Goal: Information Seeking & Learning: Learn about a topic

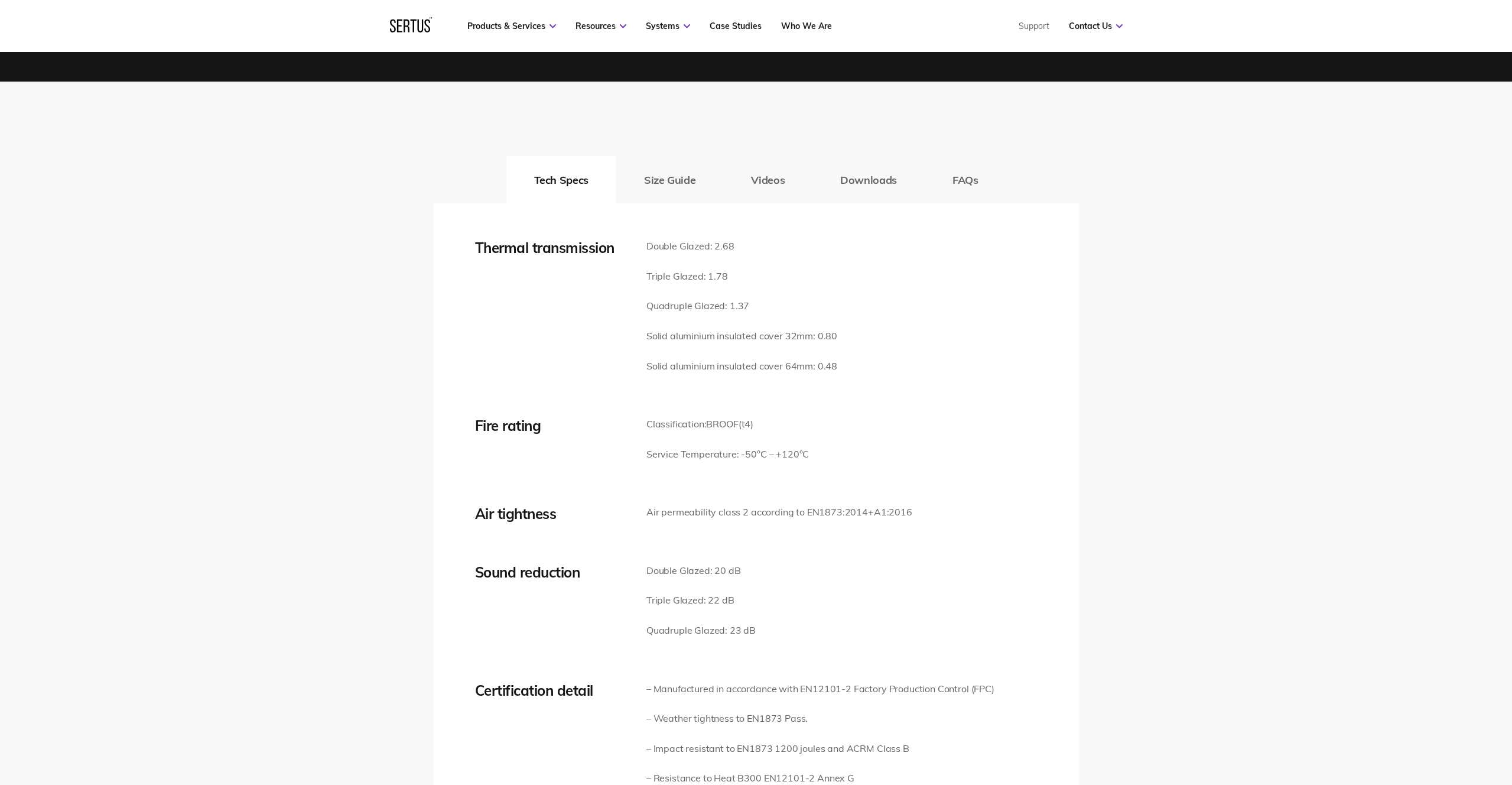
scroll to position [1591, 0]
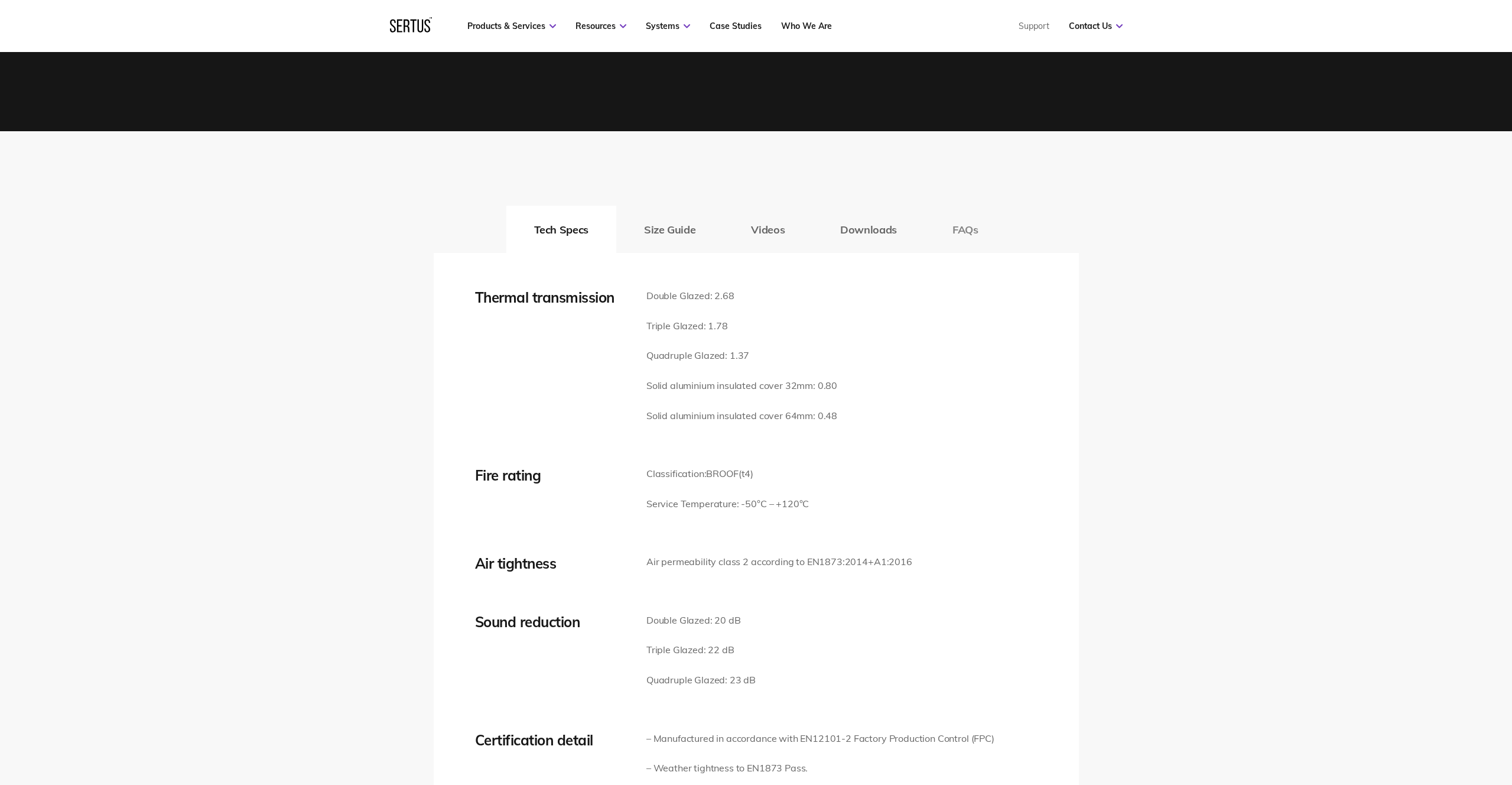
click at [988, 228] on button "FAQs" at bounding box center [965, 229] width 81 height 47
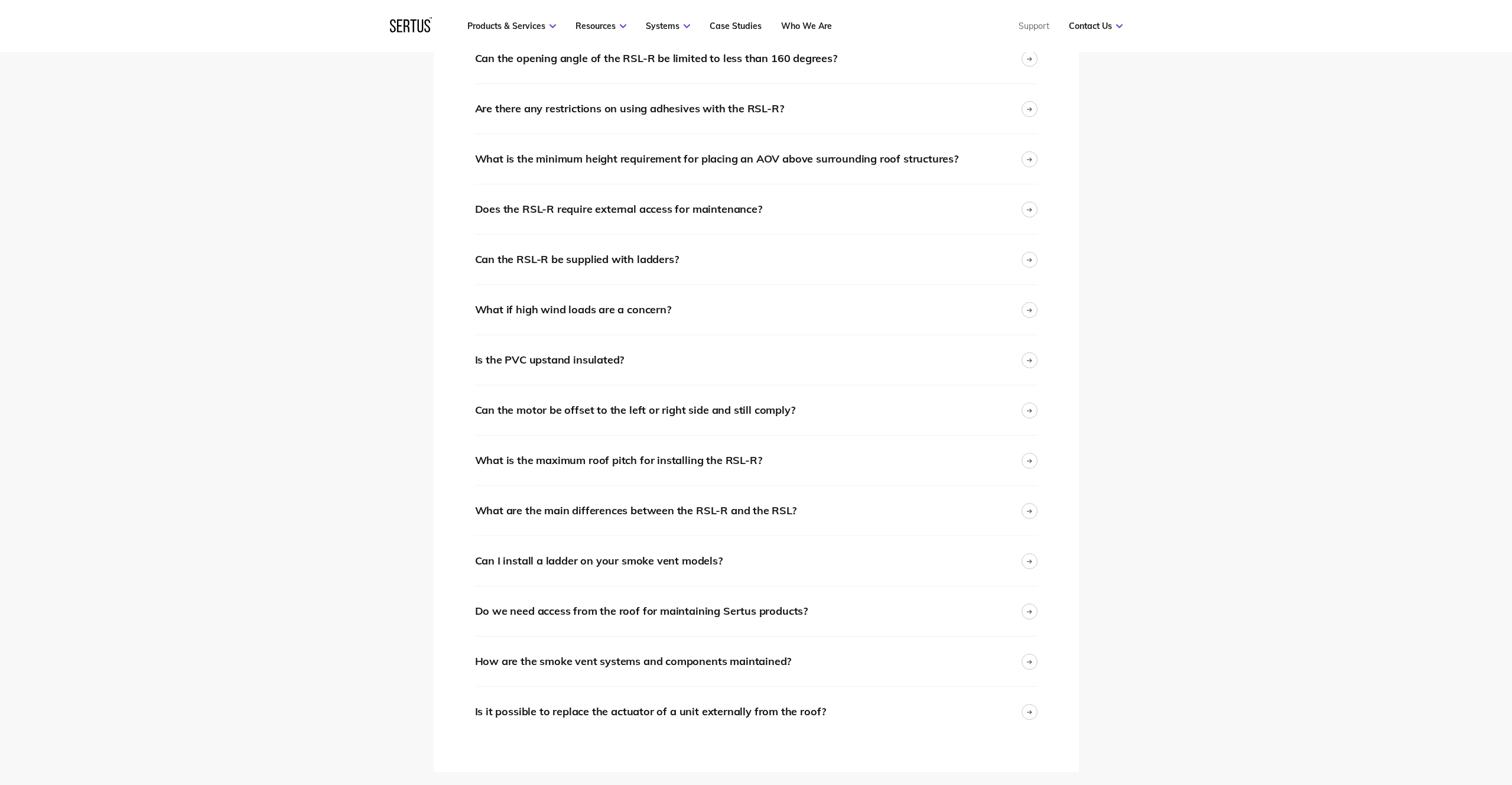
scroll to position [2269, 0]
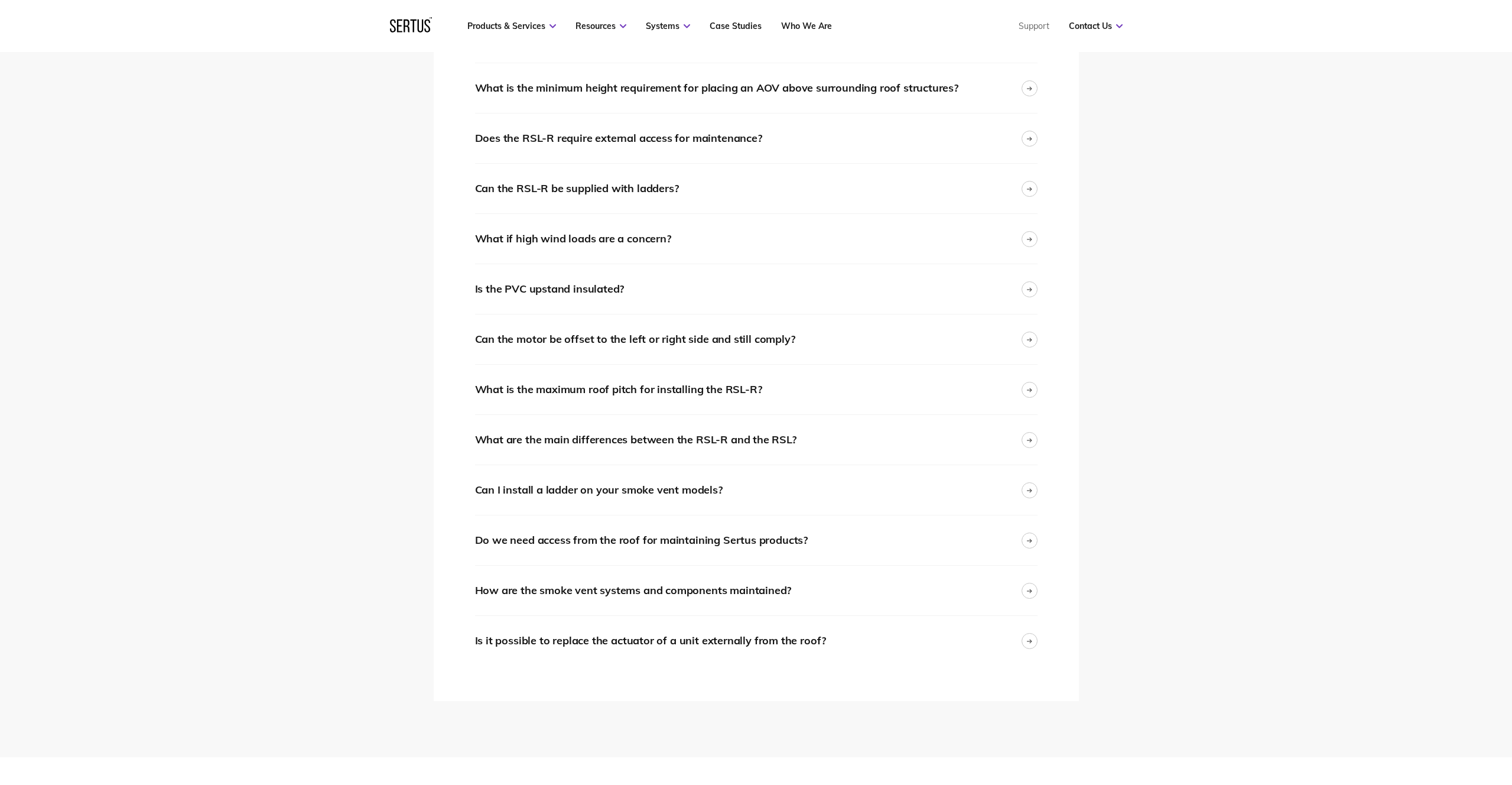
drag, startPoint x: 465, startPoint y: 311, endPoint x: 807, endPoint y: 672, distance: 497.3
click at [795, 674] on div "Thermal transmission Double Glazed: 2.68 Triple Glazed: 1.78 Quadruple Glazed: …" at bounding box center [756, 138] width 645 height 1125
drag, startPoint x: 832, startPoint y: 640, endPoint x: 534, endPoint y: 482, distance: 337.3
click at [534, 482] on div "Is plastic or polycarbonate compliant for use in the RSL-R? Current legislation…" at bounding box center [756, 138] width 562 height 1054
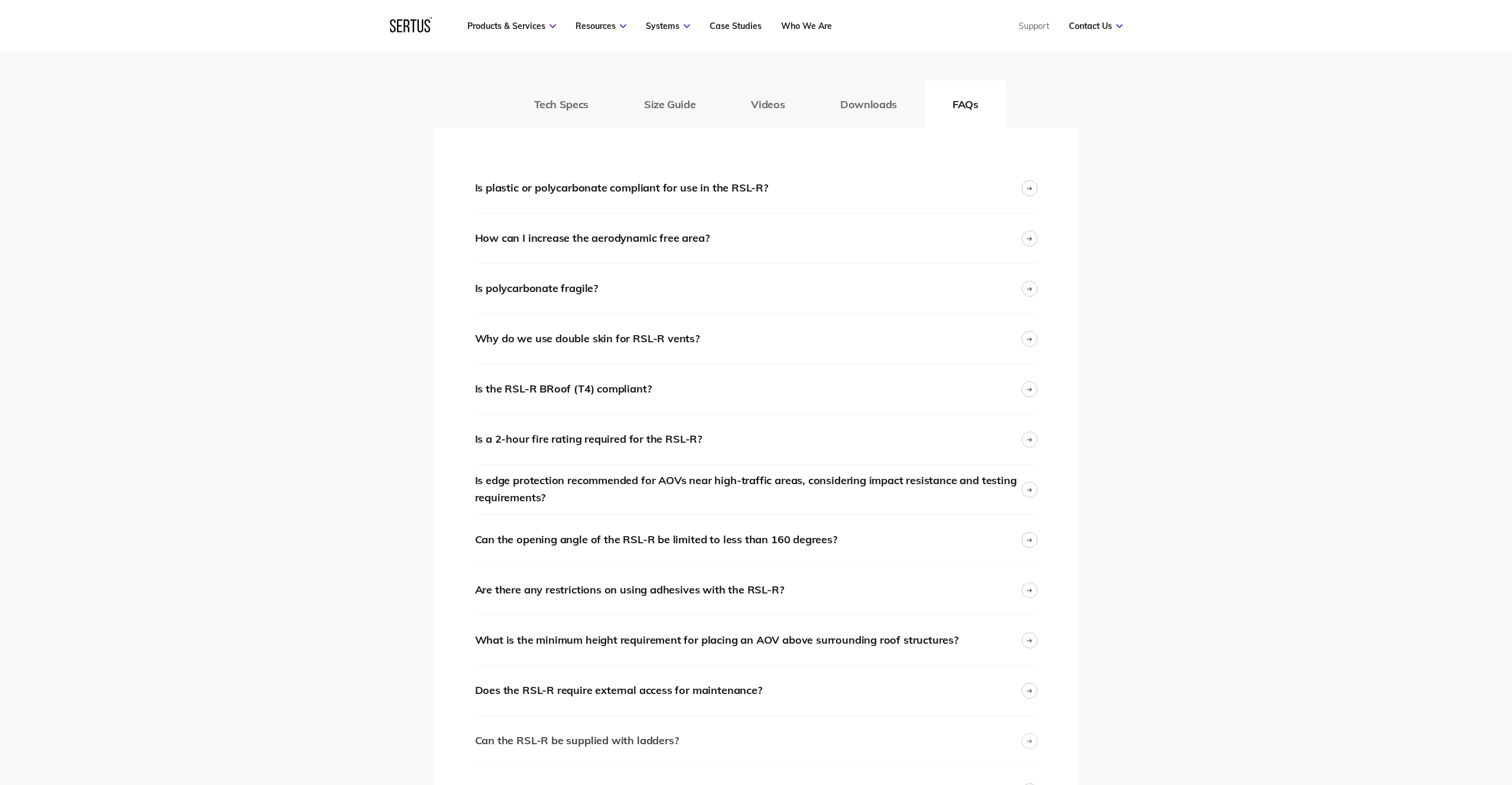
scroll to position [1672, 0]
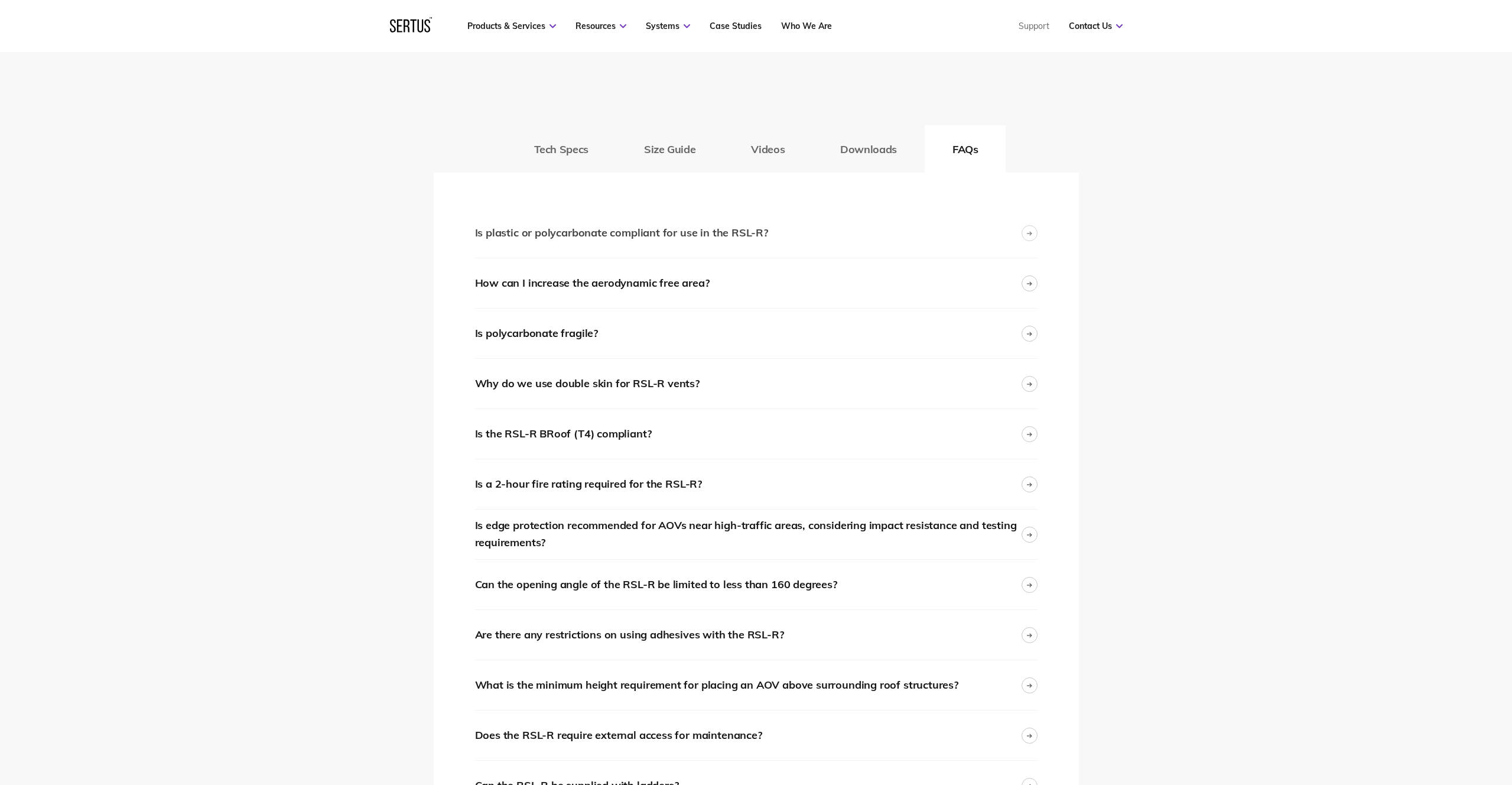
click at [822, 230] on div "Is plastic or polycarbonate compliant for use in the RSL-R?" at bounding box center [756, 232] width 562 height 49
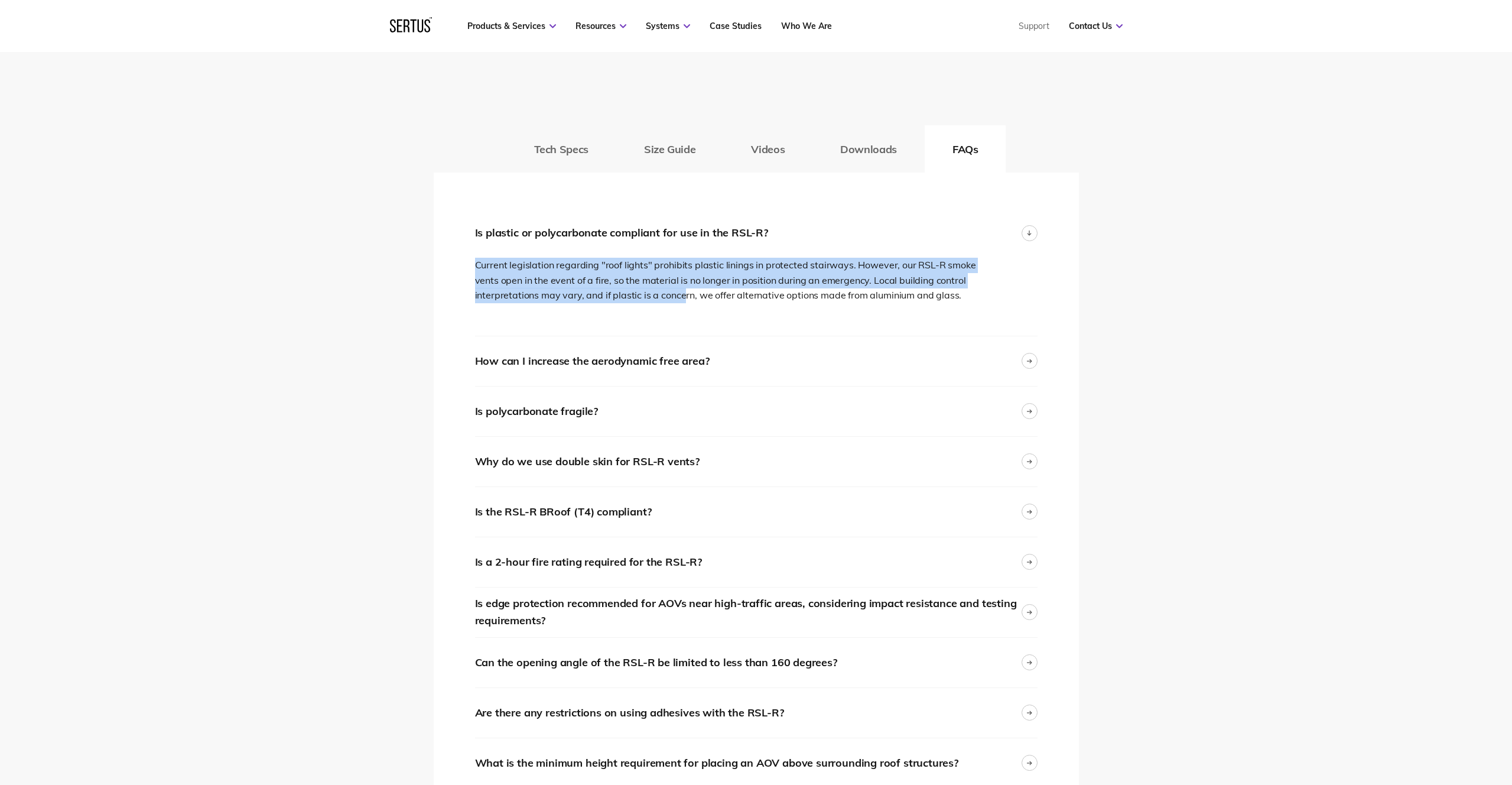
drag, startPoint x: 443, startPoint y: 230, endPoint x: 683, endPoint y: 289, distance: 247.1
click at [683, 289] on div "Thermal transmission Double Glazed: 2.68 Triple Glazed: 1.78 Quadruple Glazed: …" at bounding box center [756, 774] width 645 height 1203
drag, startPoint x: 702, startPoint y: 295, endPoint x: 437, endPoint y: 187, distance: 286.2
click at [437, 187] on div "Thermal transmission Double Glazed: 2.68 Triple Glazed: 1.78 Quadruple Glazed: …" at bounding box center [756, 774] width 645 height 1203
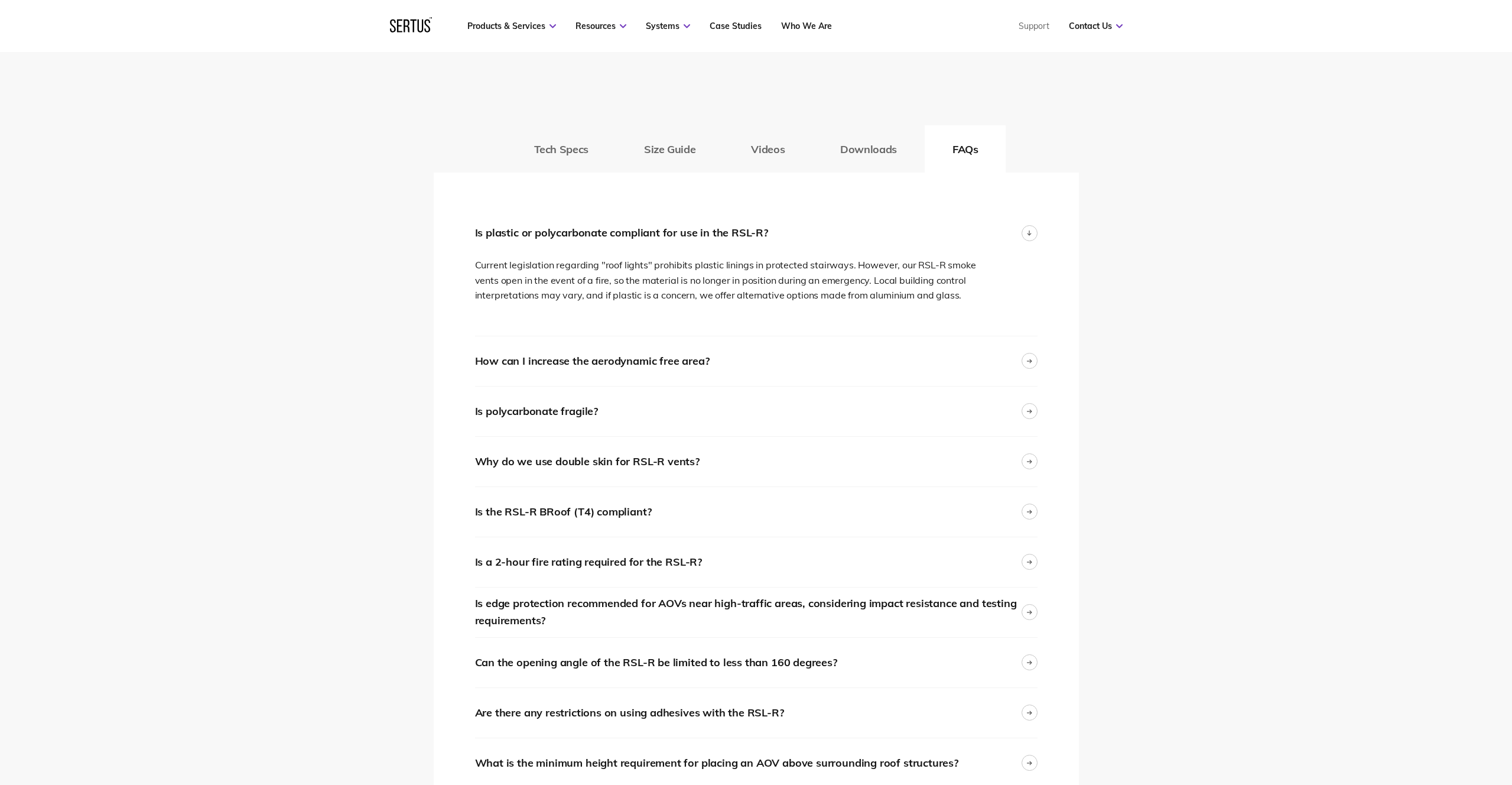
click at [441, 228] on div "Thermal transmission Double Glazed: 2.68 Triple Glazed: 1.78 Quadruple Glazed: …" at bounding box center [756, 774] width 645 height 1203
click at [1012, 234] on div "Is plastic or polycarbonate compliant for use in the RSL-R?" at bounding box center [756, 232] width 562 height 49
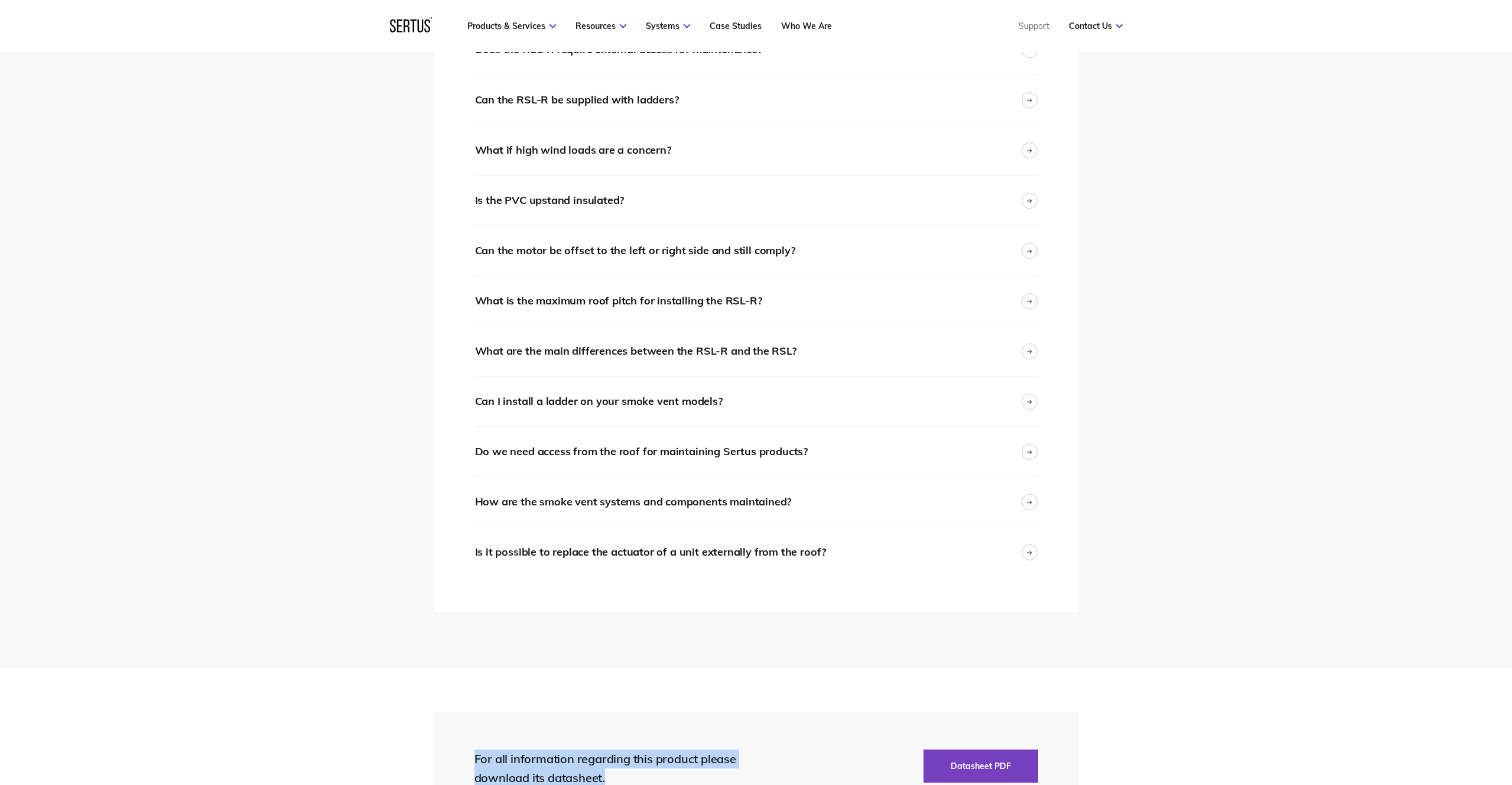
scroll to position [2384, 0]
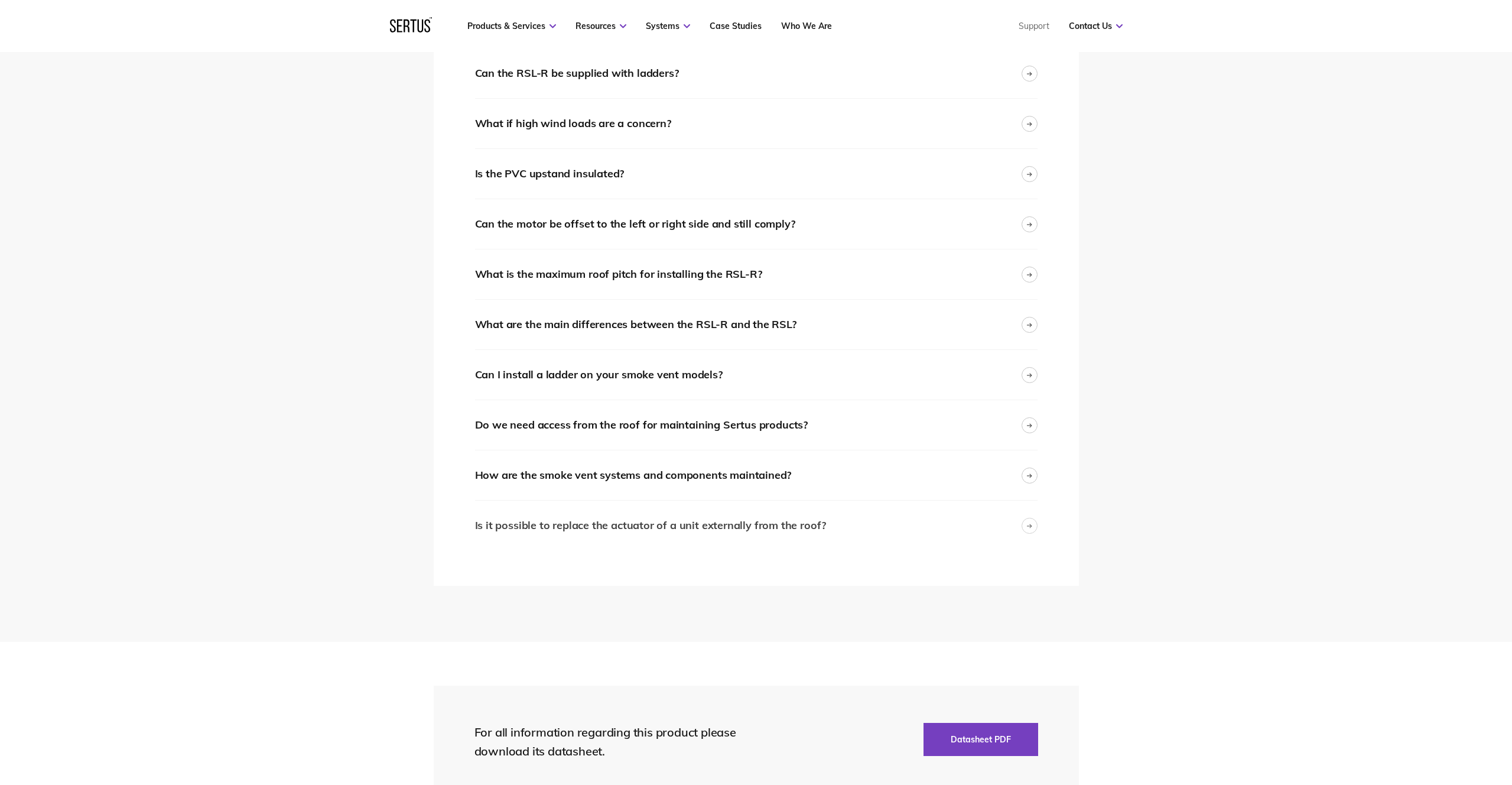
drag, startPoint x: 451, startPoint y: 230, endPoint x: 840, endPoint y: 526, distance: 488.8
click at [840, 526] on div "Thermal transmission Double Glazed: 2.68 Triple Glazed: 1.78 Quadruple Glazed: …" at bounding box center [756, 23] width 645 height 1125
copy div "Current legislation regarding "roof lights" prohibits plastic linings in protec…"
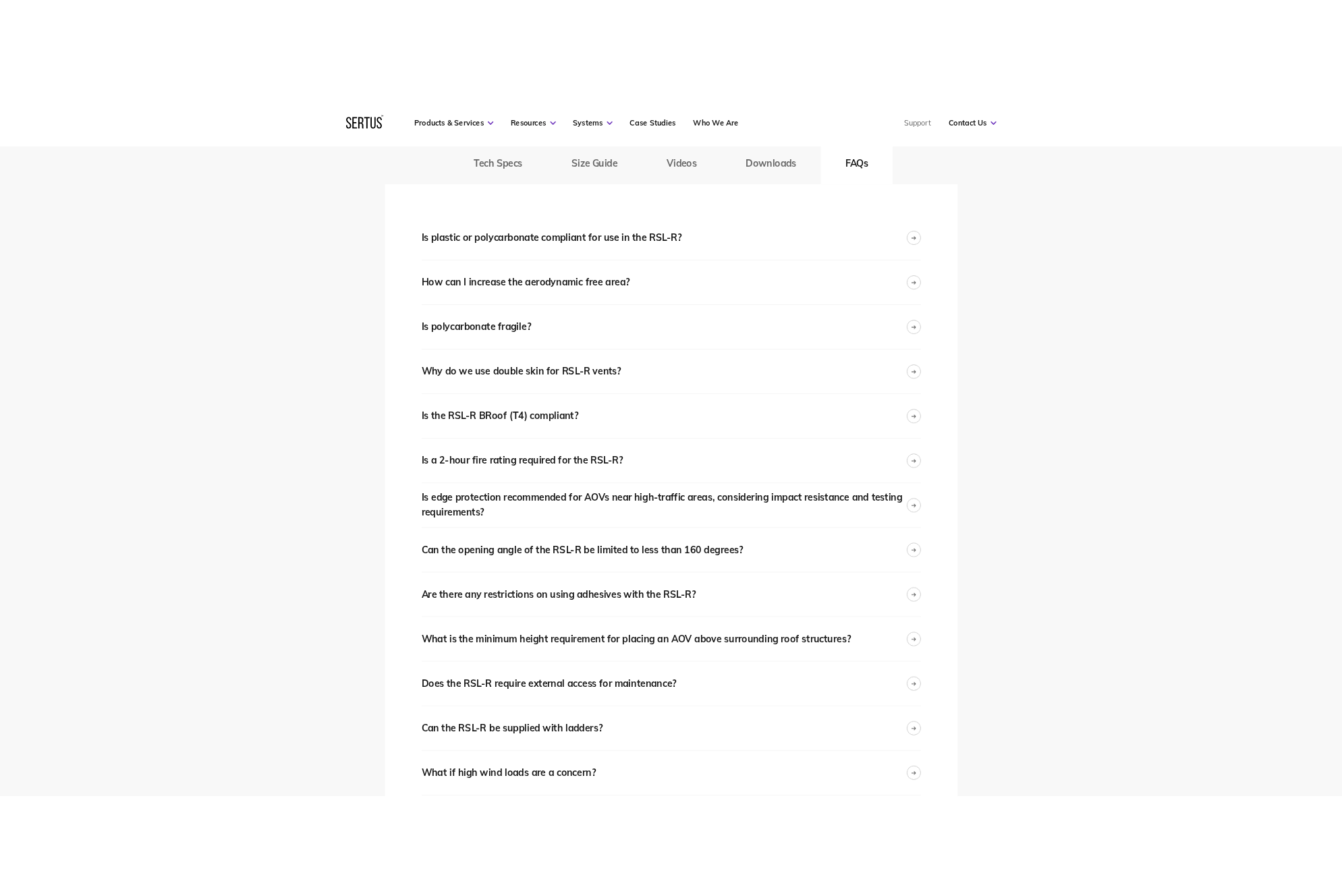
scroll to position [1995, 0]
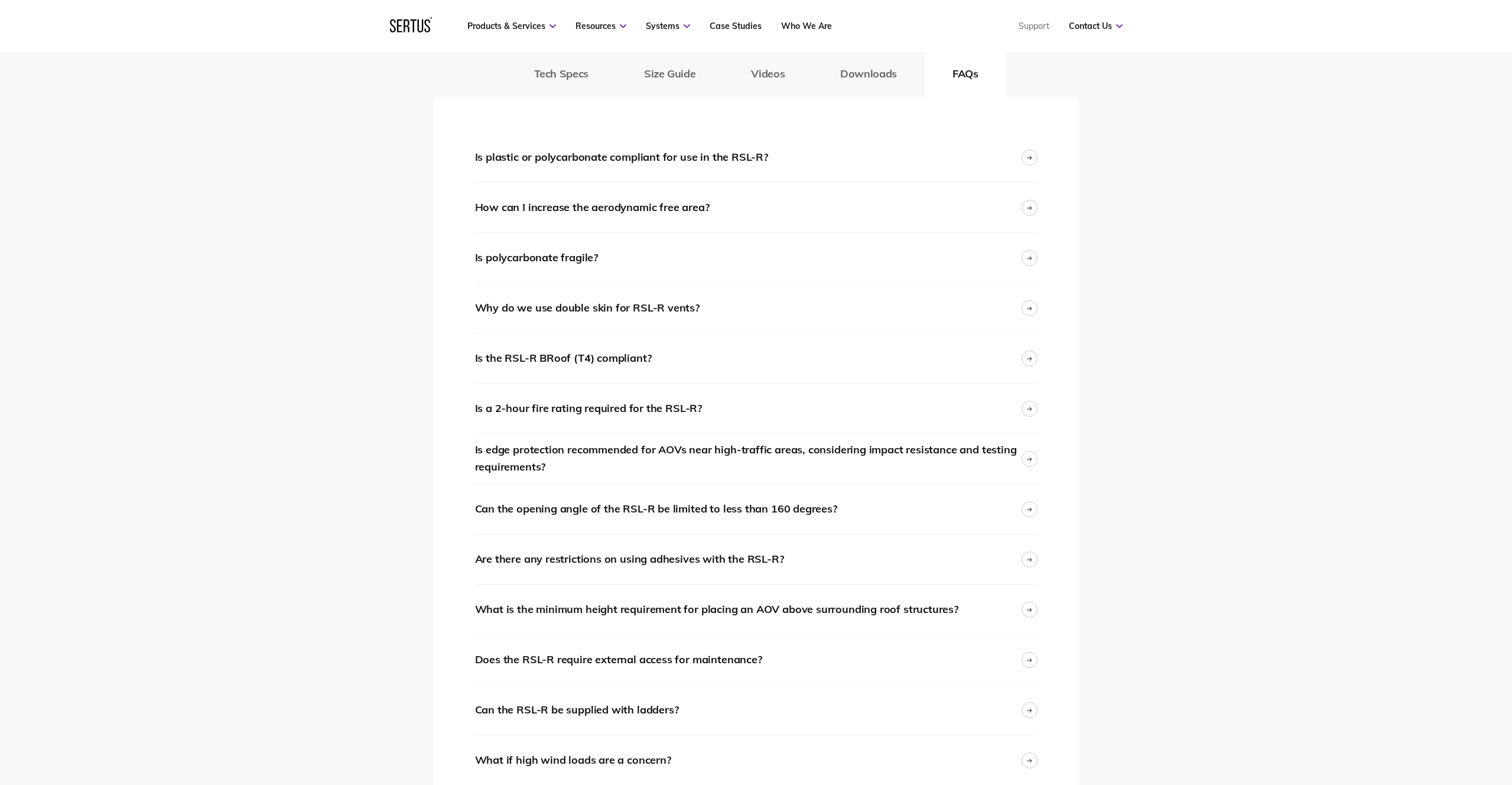
click at [331, 182] on div "Tech Specs Size Guide Videos Downloads FAQs Thermal transmission Double Glazed:…" at bounding box center [756, 627] width 1512 height 1303
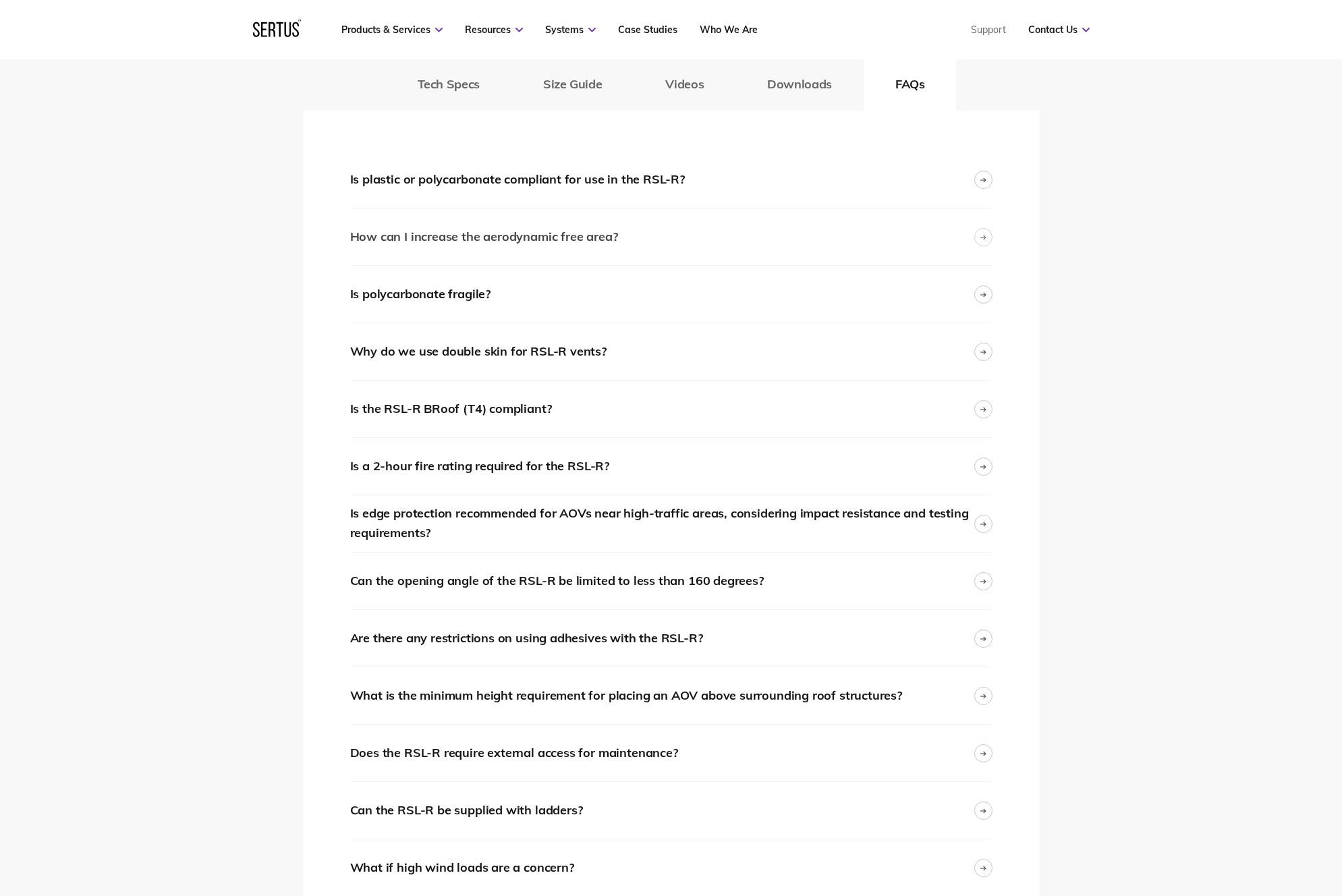
click at [981, 237] on icon at bounding box center [982, 237] width 5 height 0
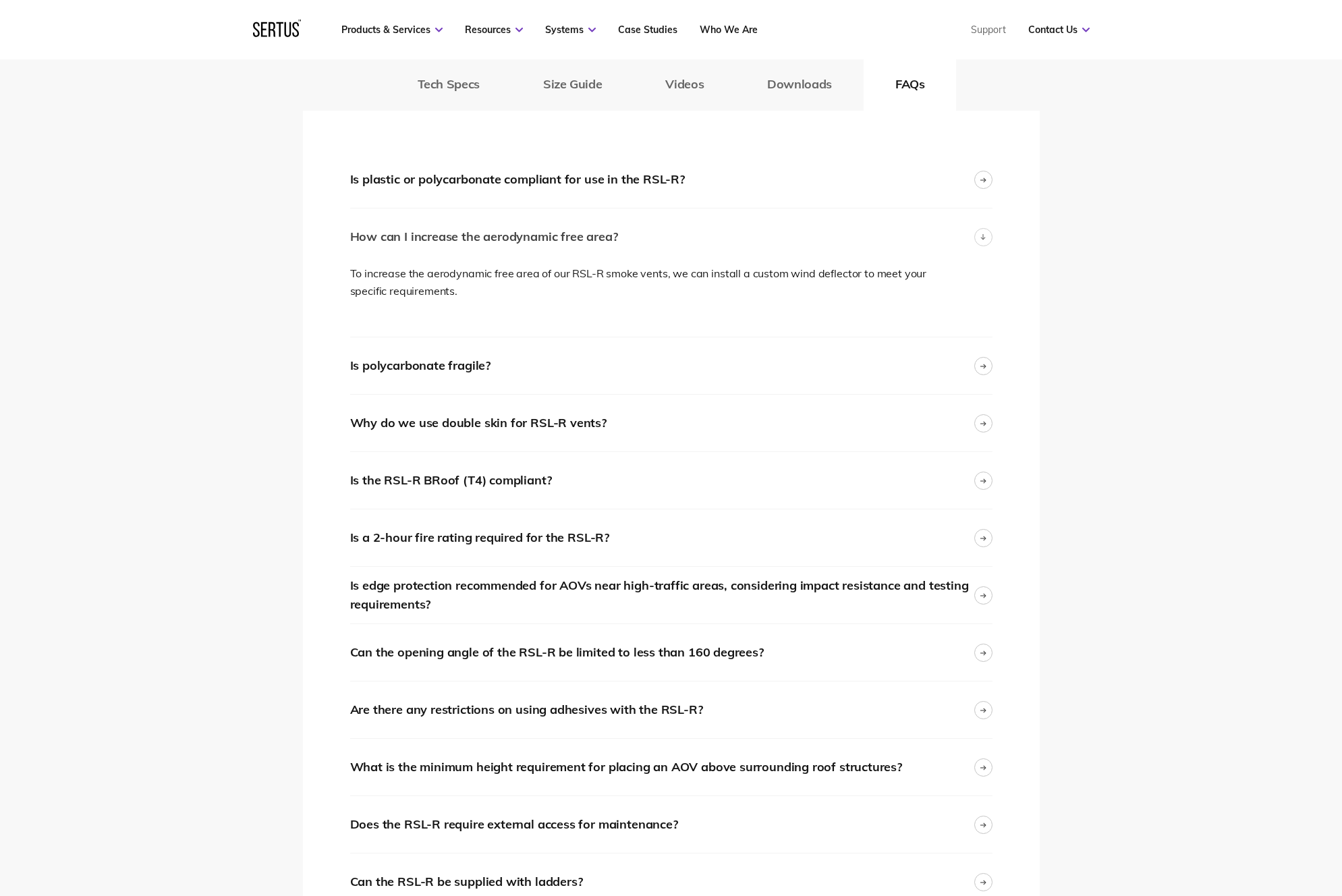
click at [981, 237] on icon at bounding box center [982, 237] width 5 height 6
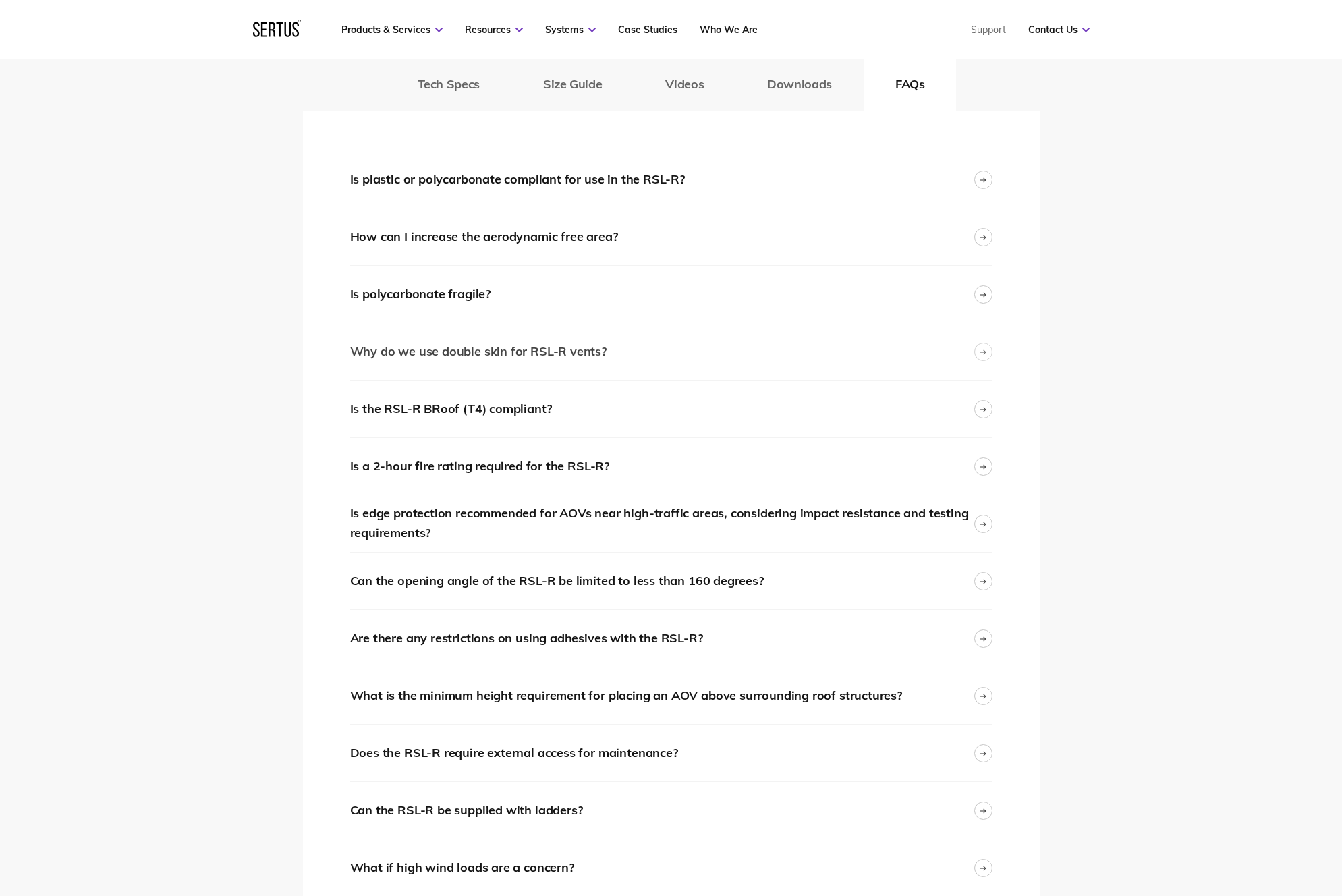
click at [981, 351] on icon at bounding box center [983, 351] width 6 height 5
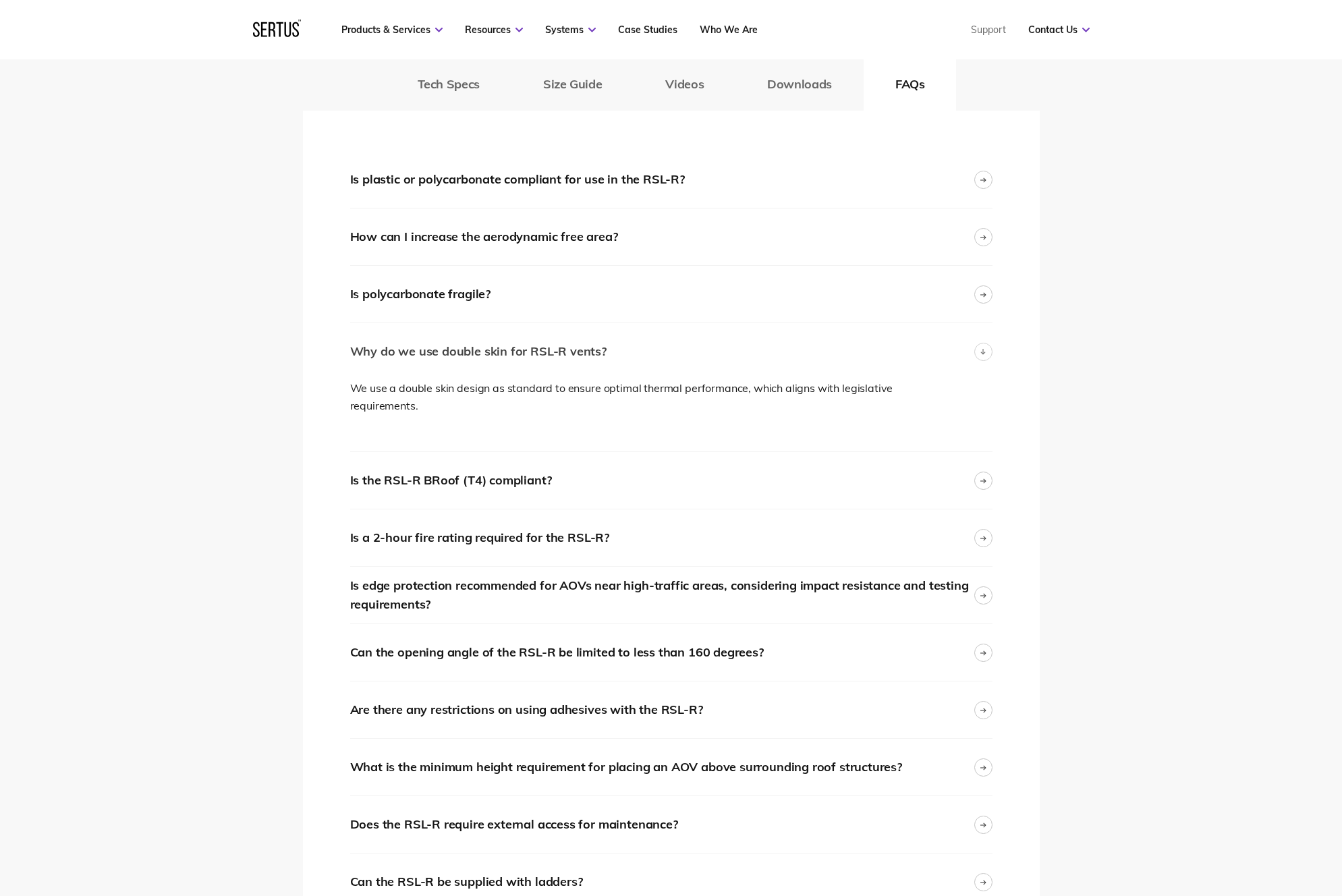
click at [981, 351] on icon at bounding box center [982, 352] width 5 height 6
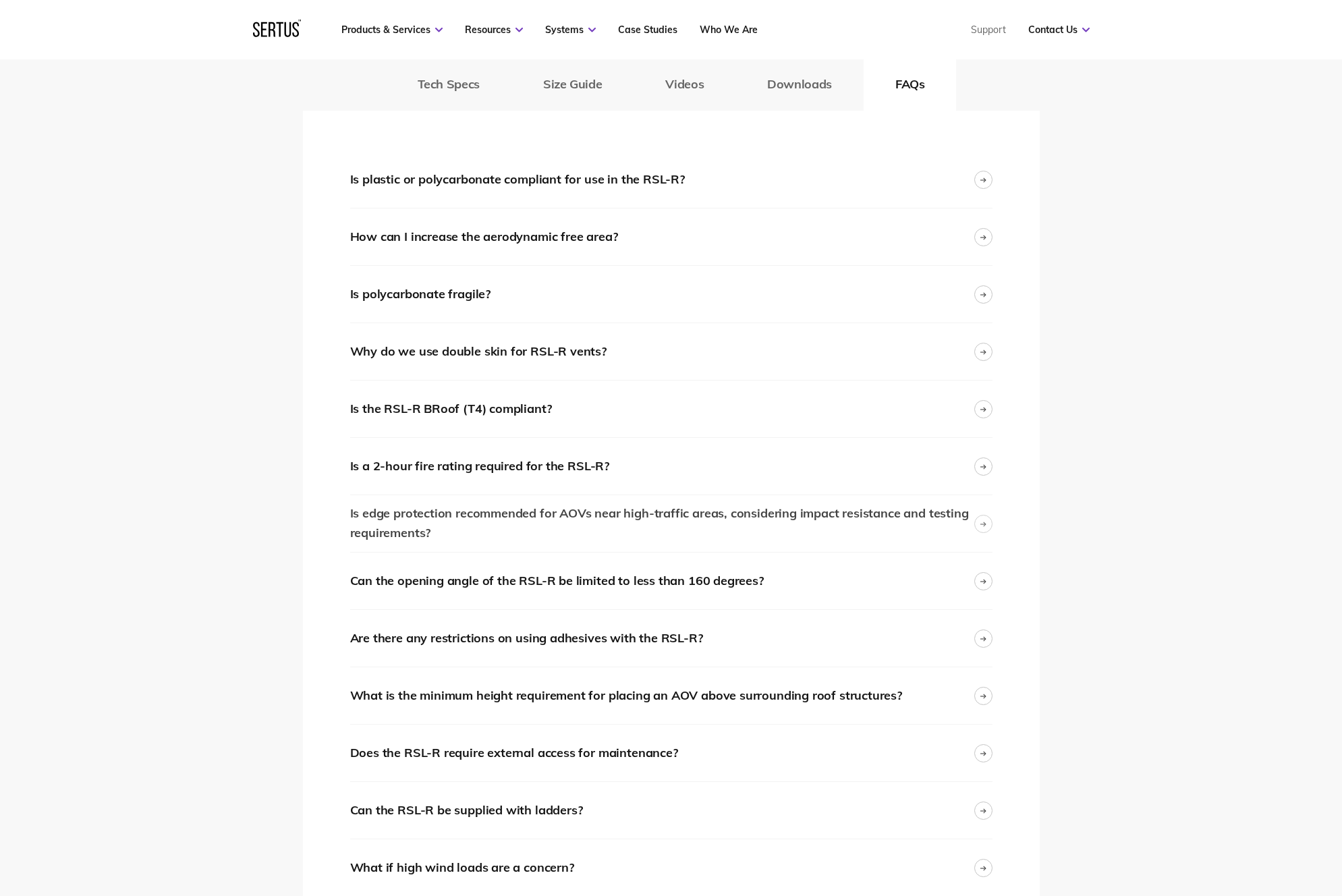
click at [983, 522] on icon at bounding box center [983, 523] width 6 height 5
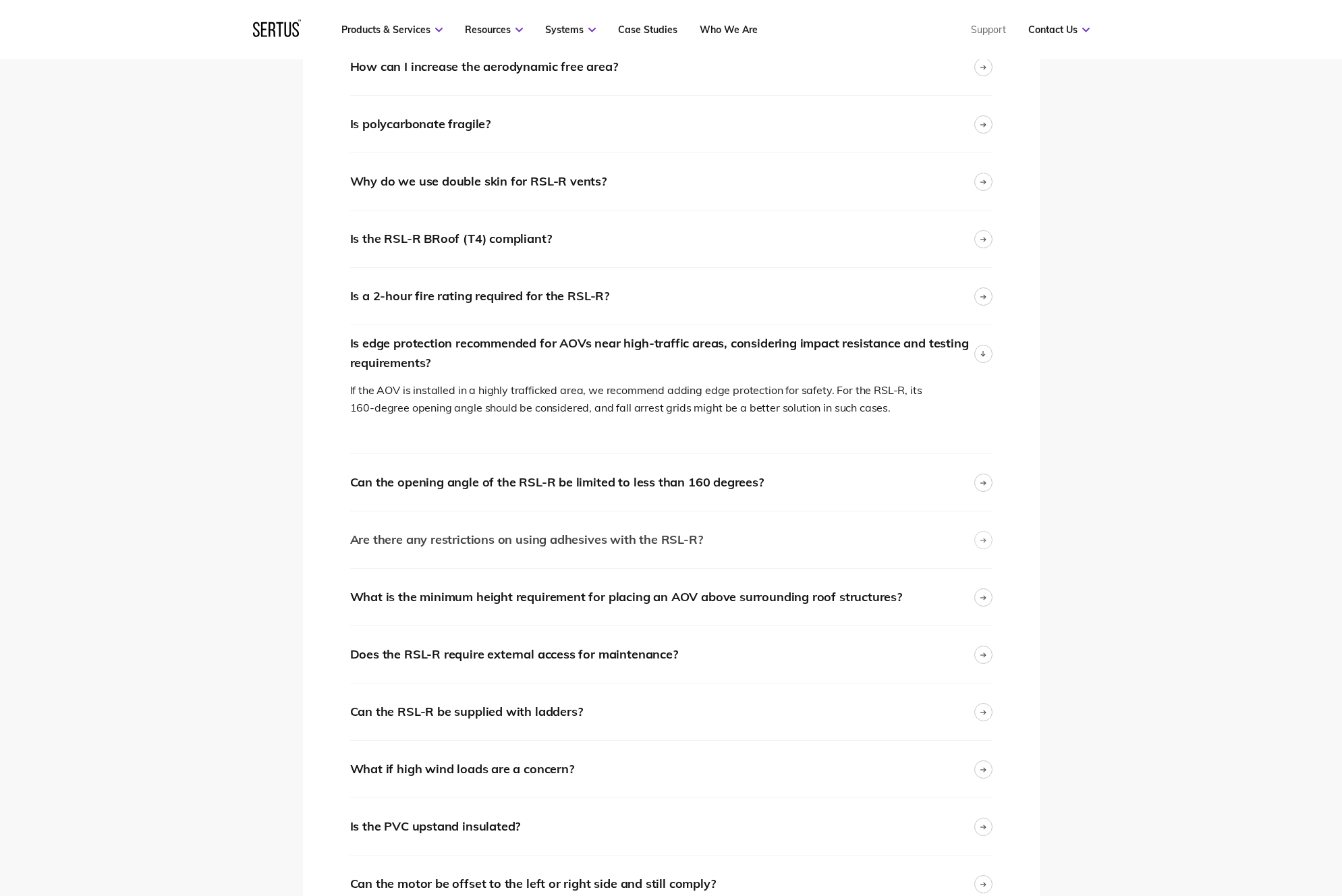
scroll to position [2179, 0]
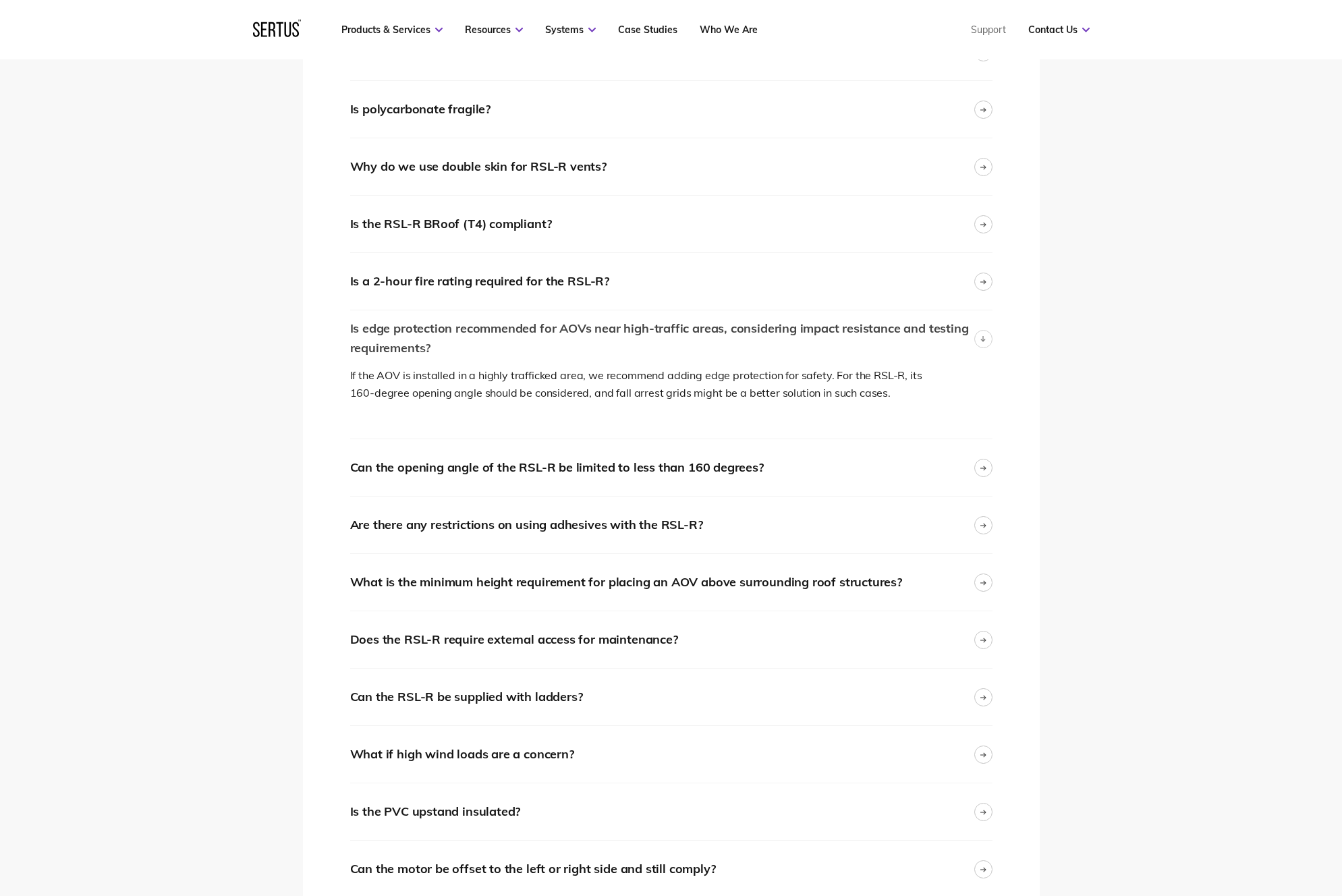
click at [982, 337] on icon at bounding box center [982, 339] width 5 height 6
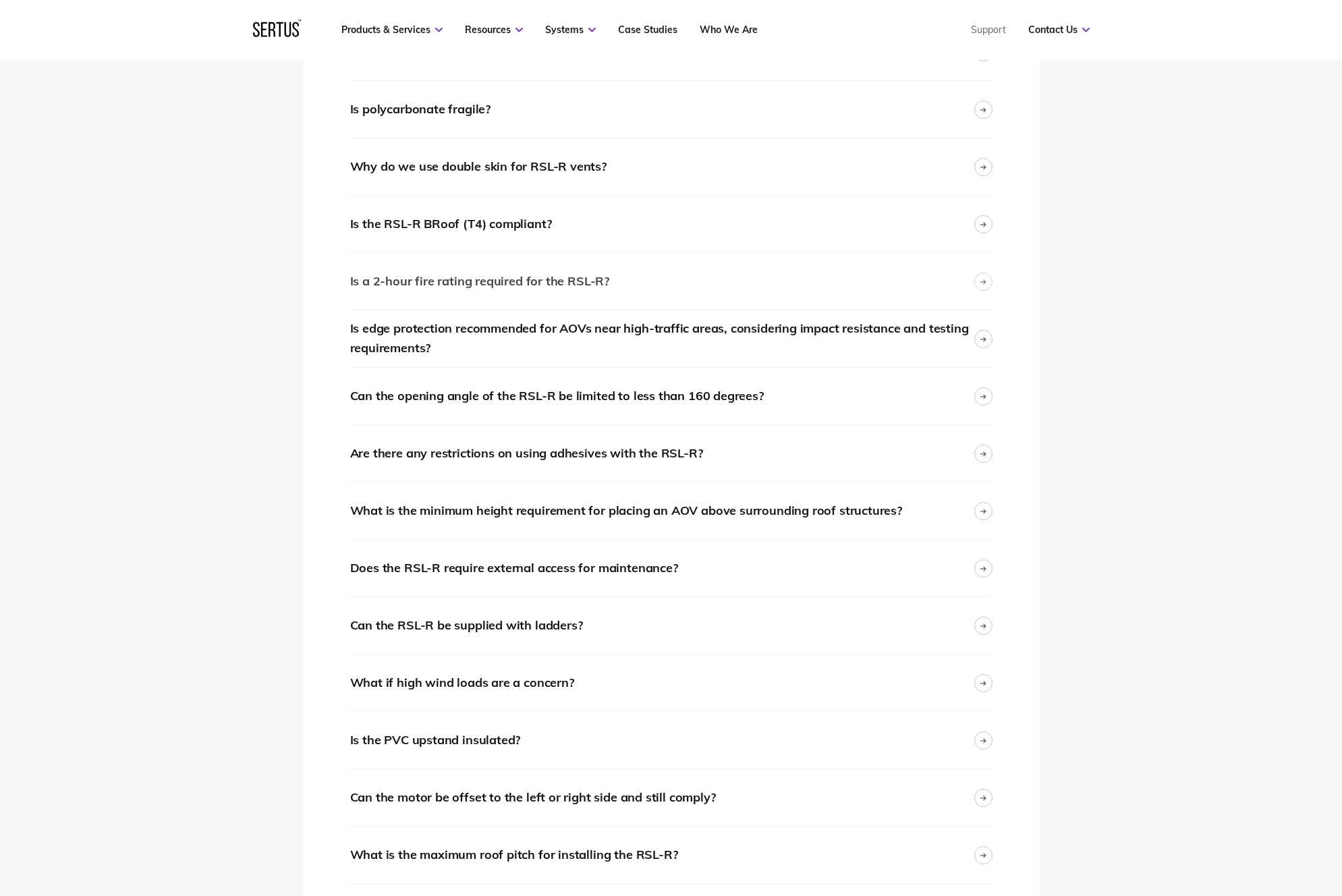
click at [985, 283] on div at bounding box center [983, 281] width 18 height 18
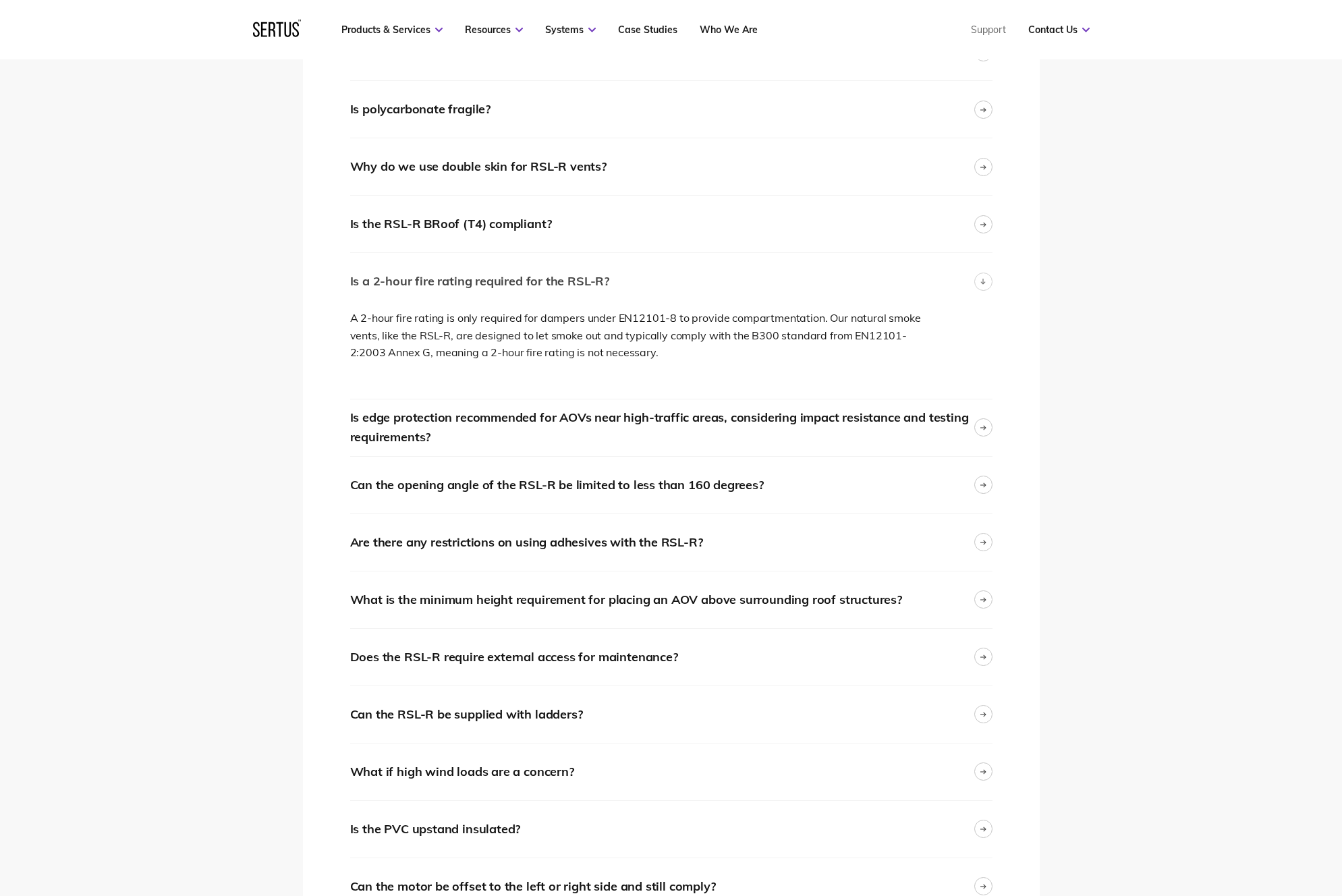
click at [975, 280] on div at bounding box center [983, 281] width 18 height 18
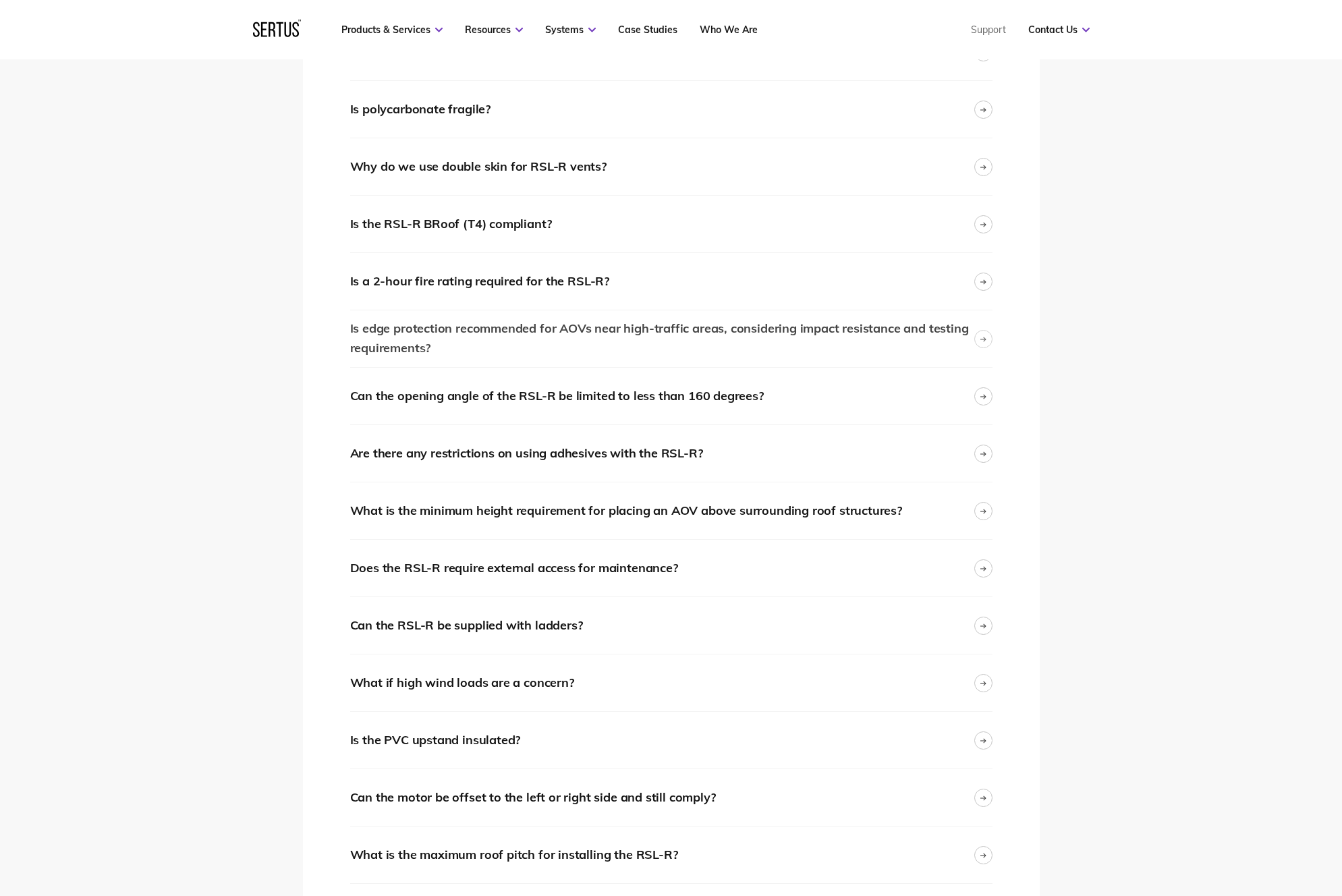
click at [980, 338] on icon at bounding box center [983, 339] width 6 height 5
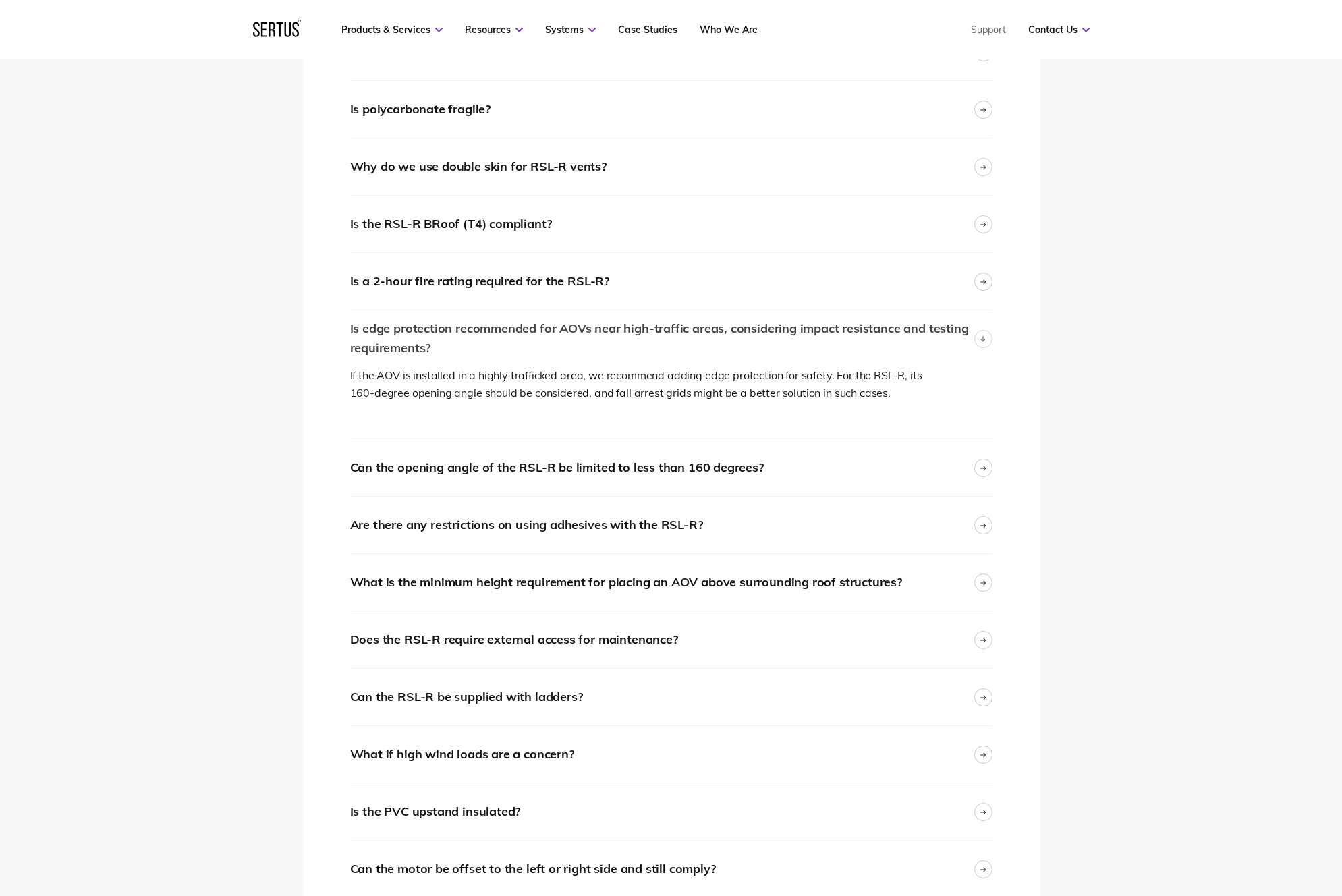
click at [980, 338] on icon at bounding box center [982, 339] width 5 height 6
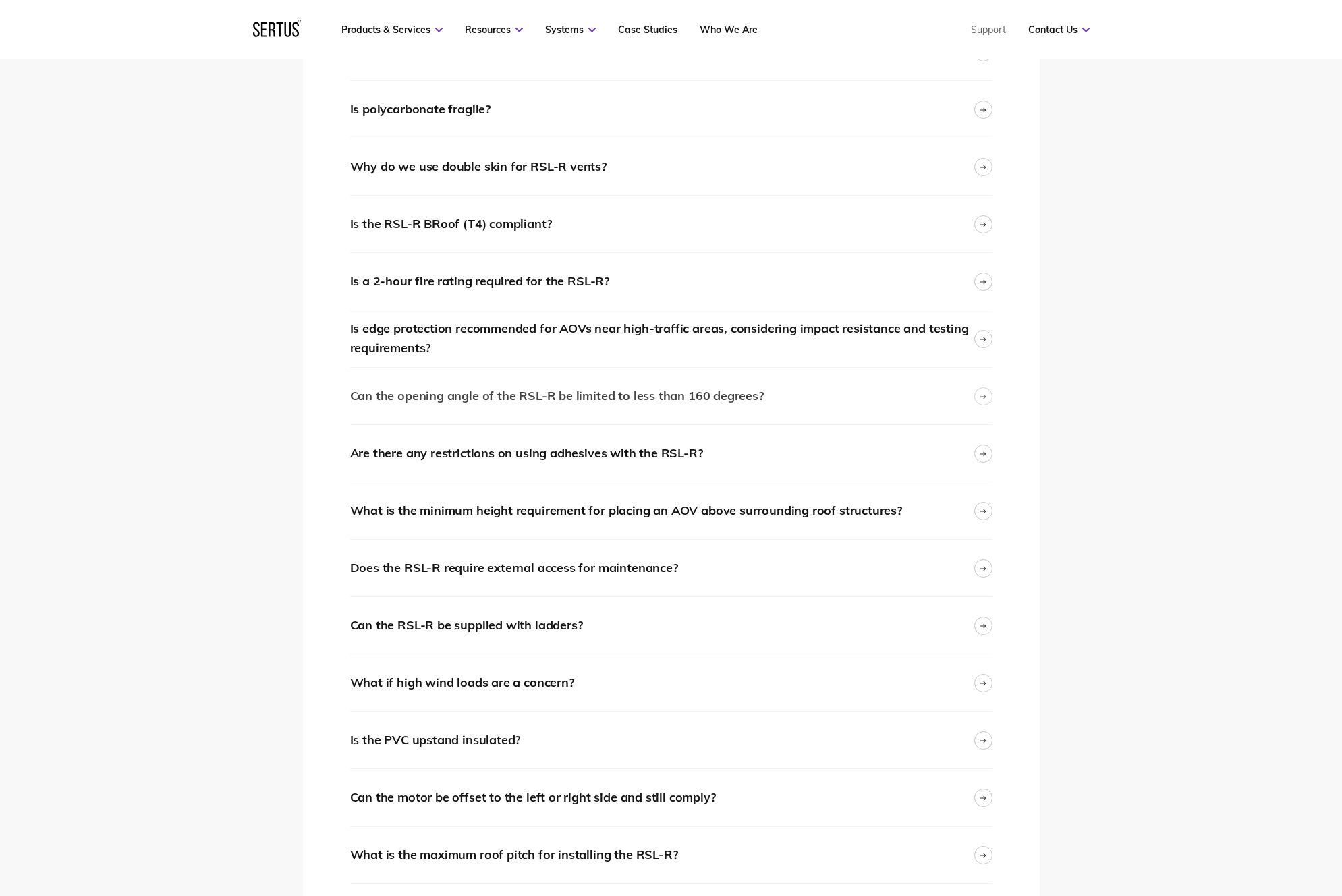
click at [979, 393] on div at bounding box center [983, 397] width 18 height 18
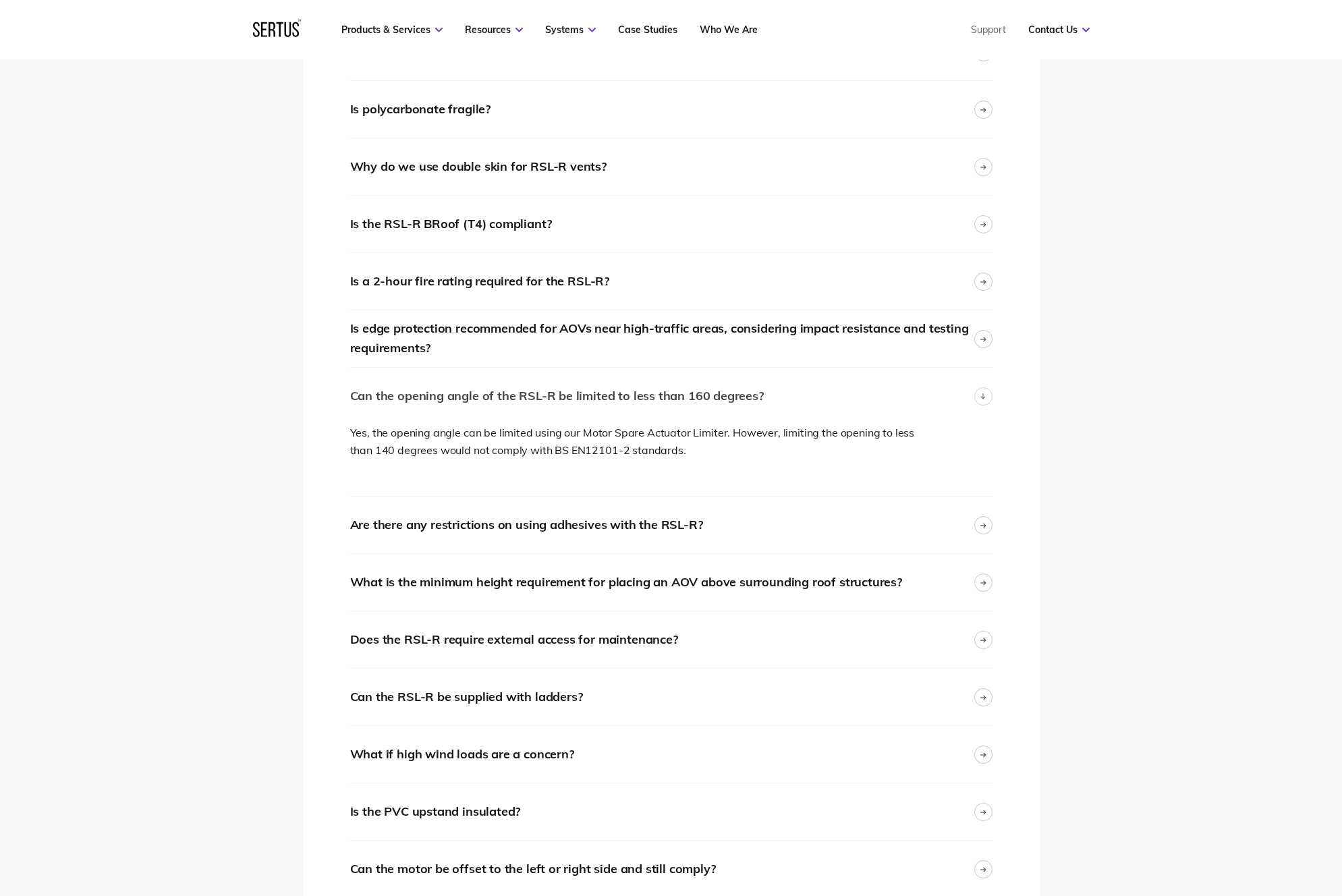
click at [982, 396] on icon at bounding box center [982, 397] width 5 height 6
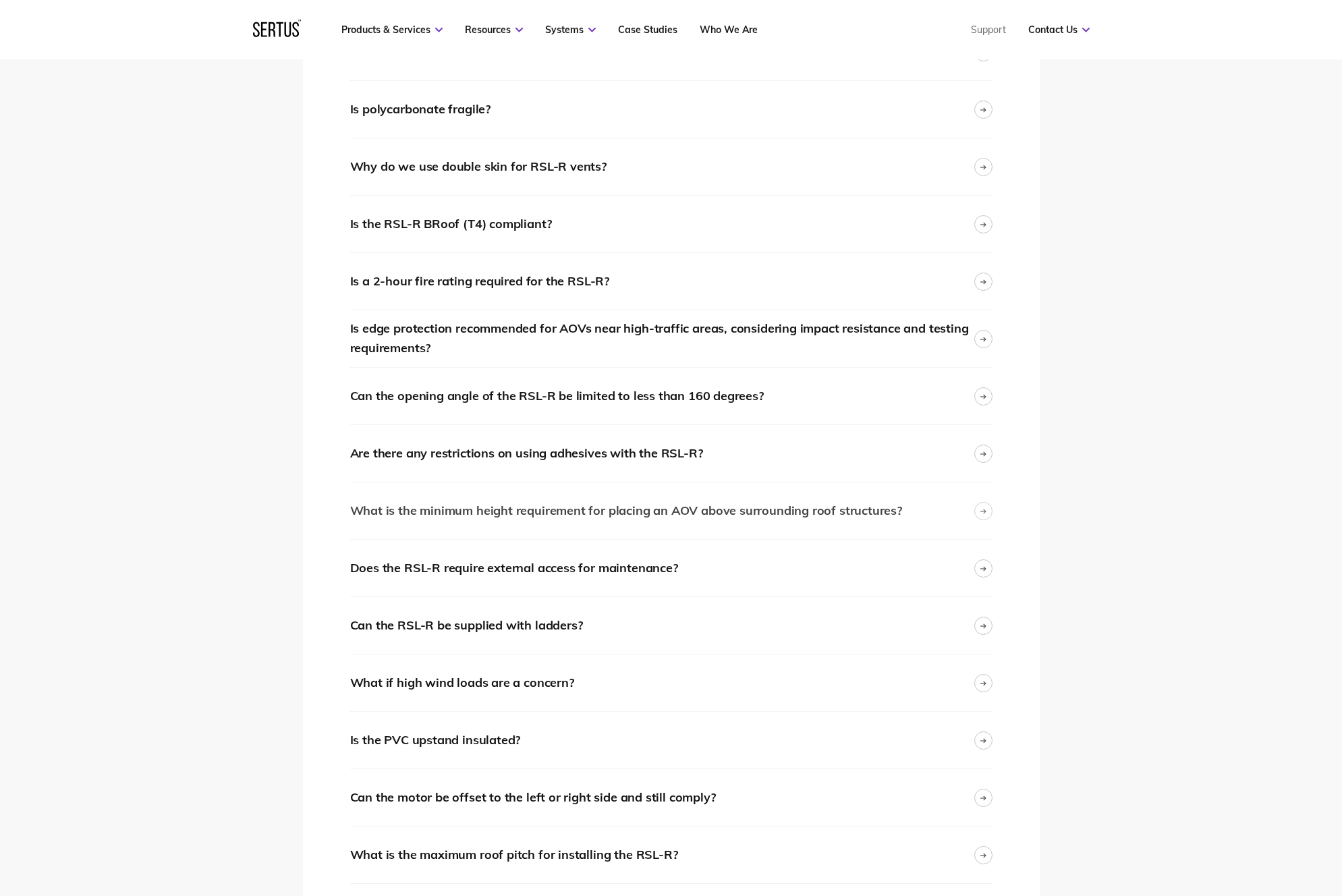
click at [985, 510] on icon at bounding box center [983, 510] width 6 height 5
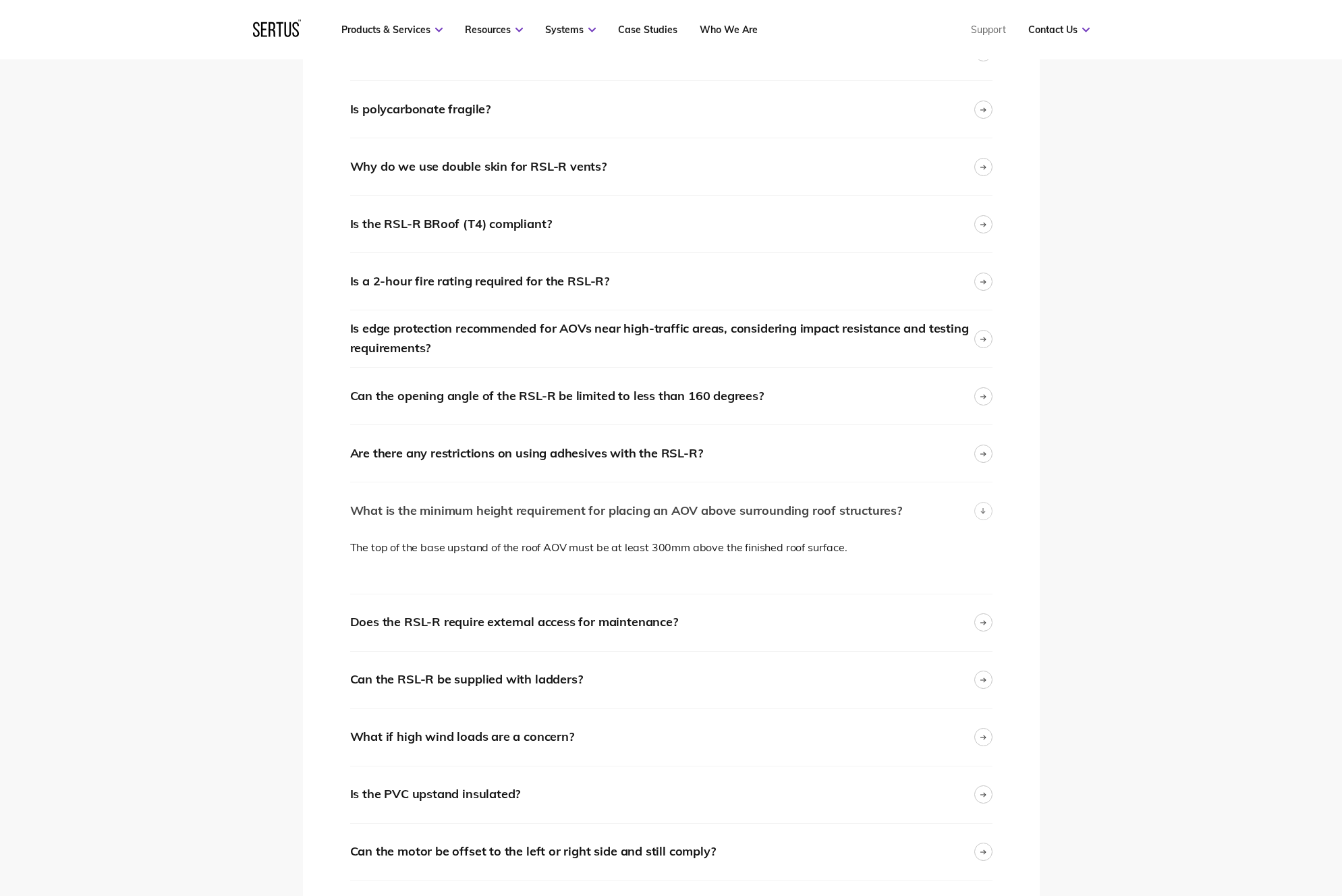
click at [985, 510] on icon at bounding box center [982, 511] width 5 height 6
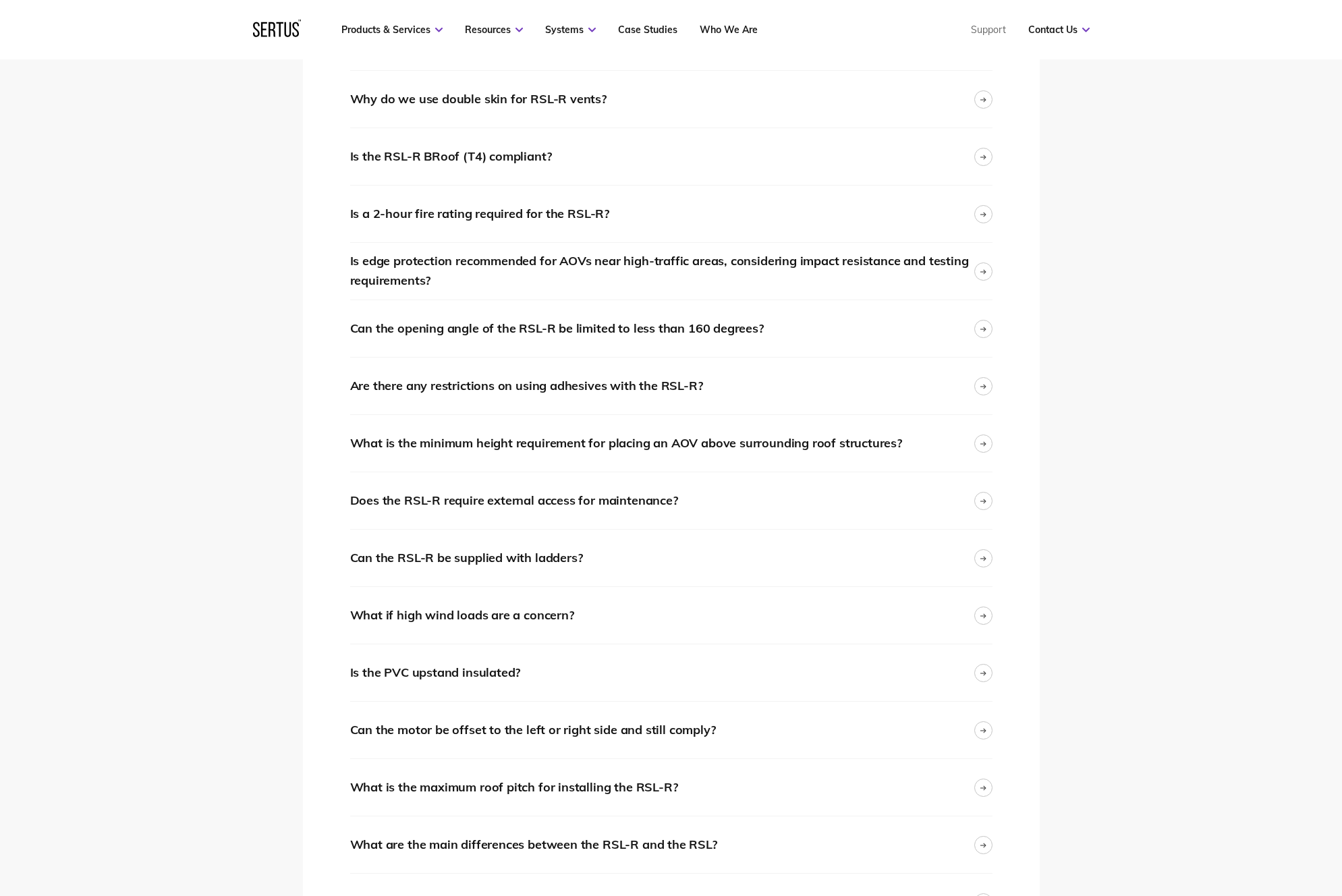
scroll to position [2297, 0]
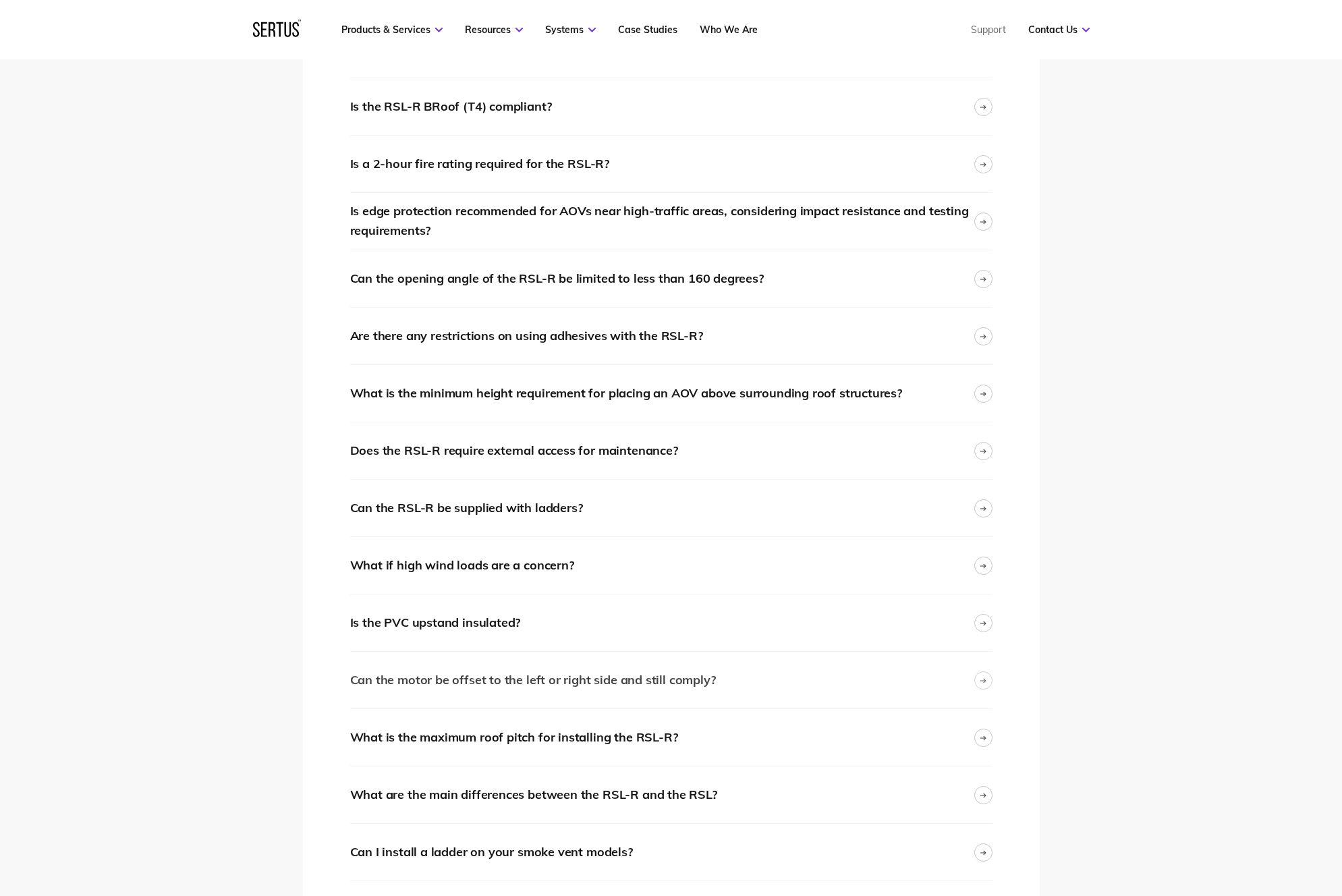
click at [978, 680] on div at bounding box center [983, 680] width 18 height 18
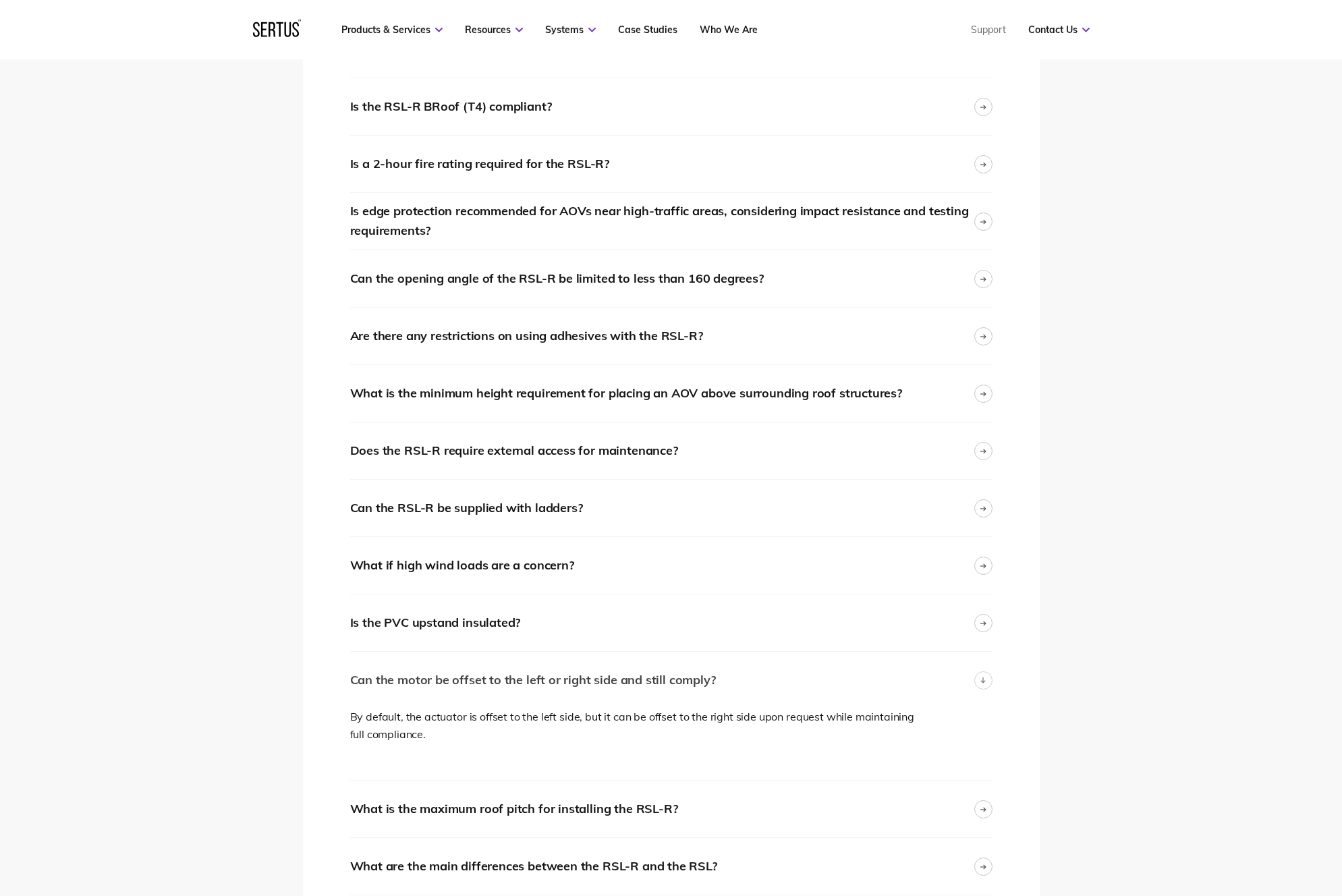
click at [971, 680] on div "Can the motor be offset to the left or right side and still comply?" at bounding box center [671, 680] width 642 height 56
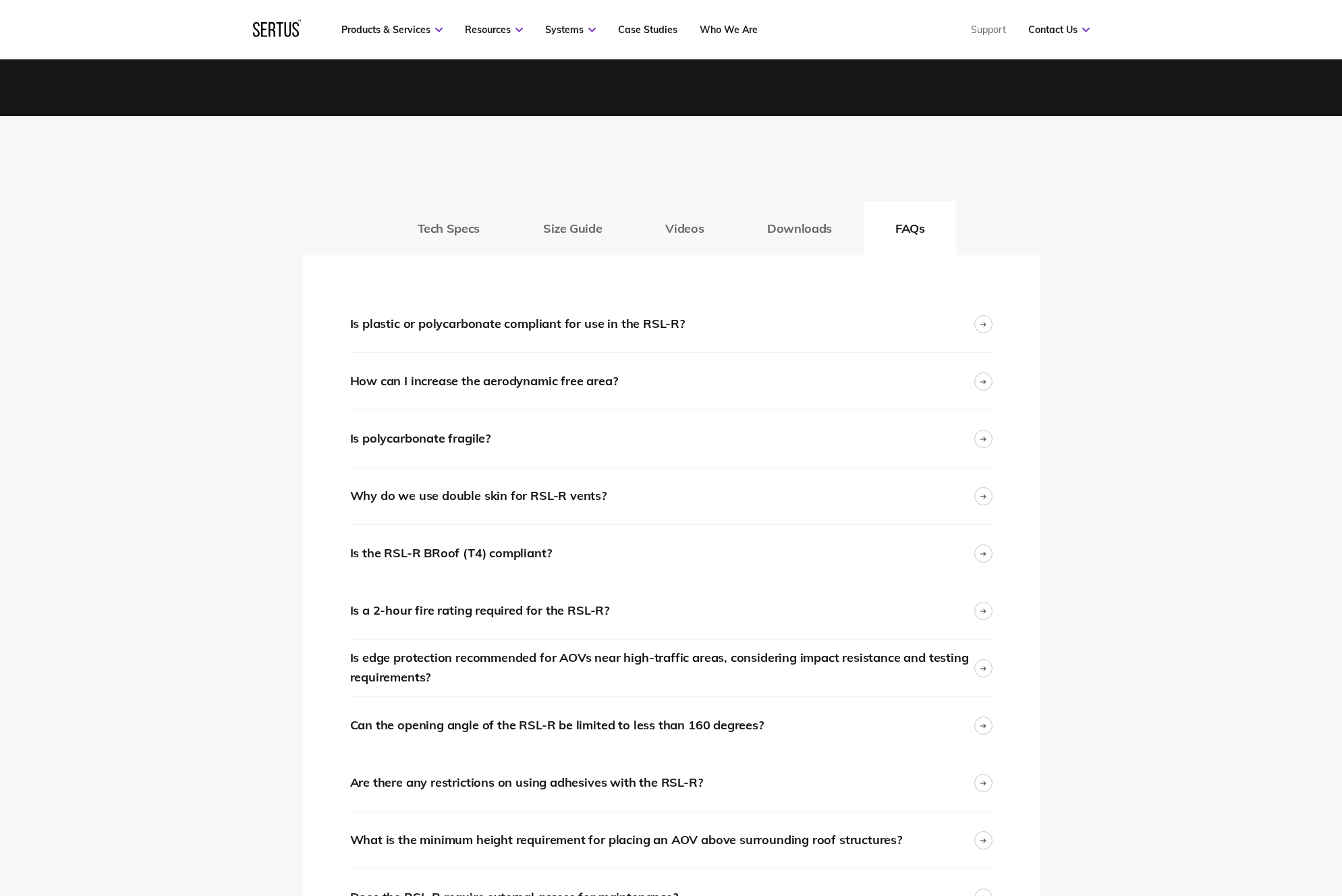
scroll to position [1818, 0]
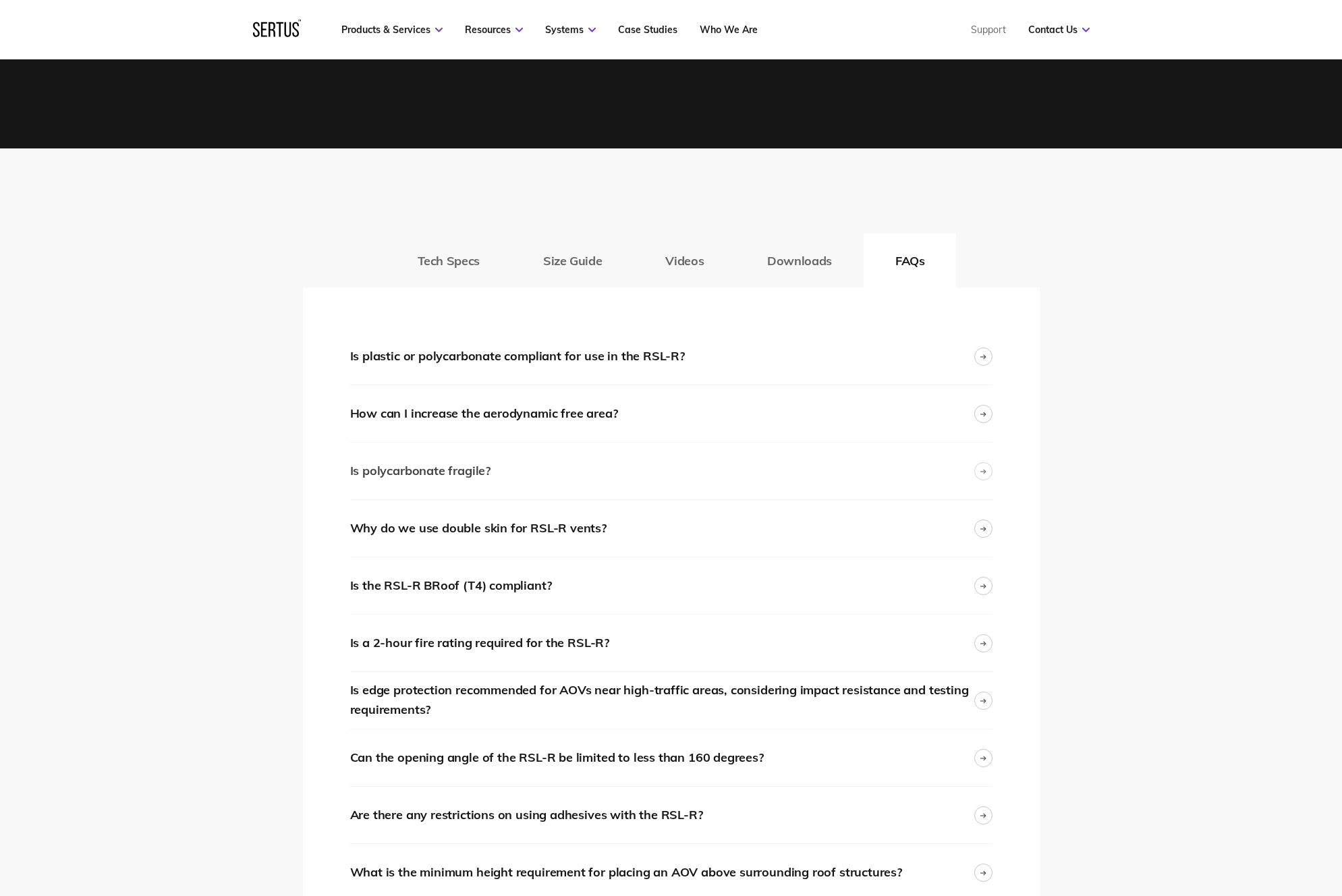
click at [984, 470] on icon at bounding box center [982, 470] width 5 height 0
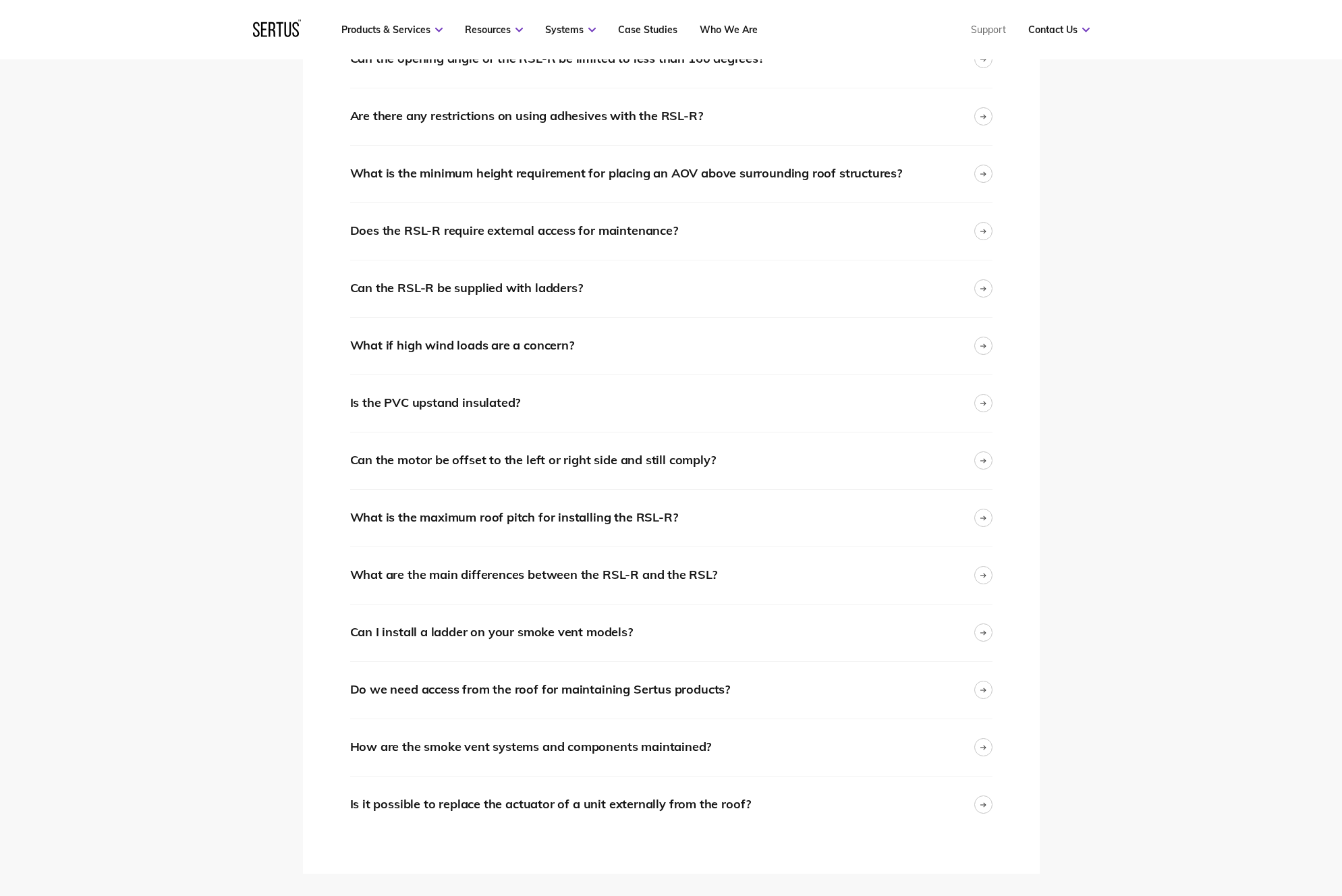
scroll to position [2681, 0]
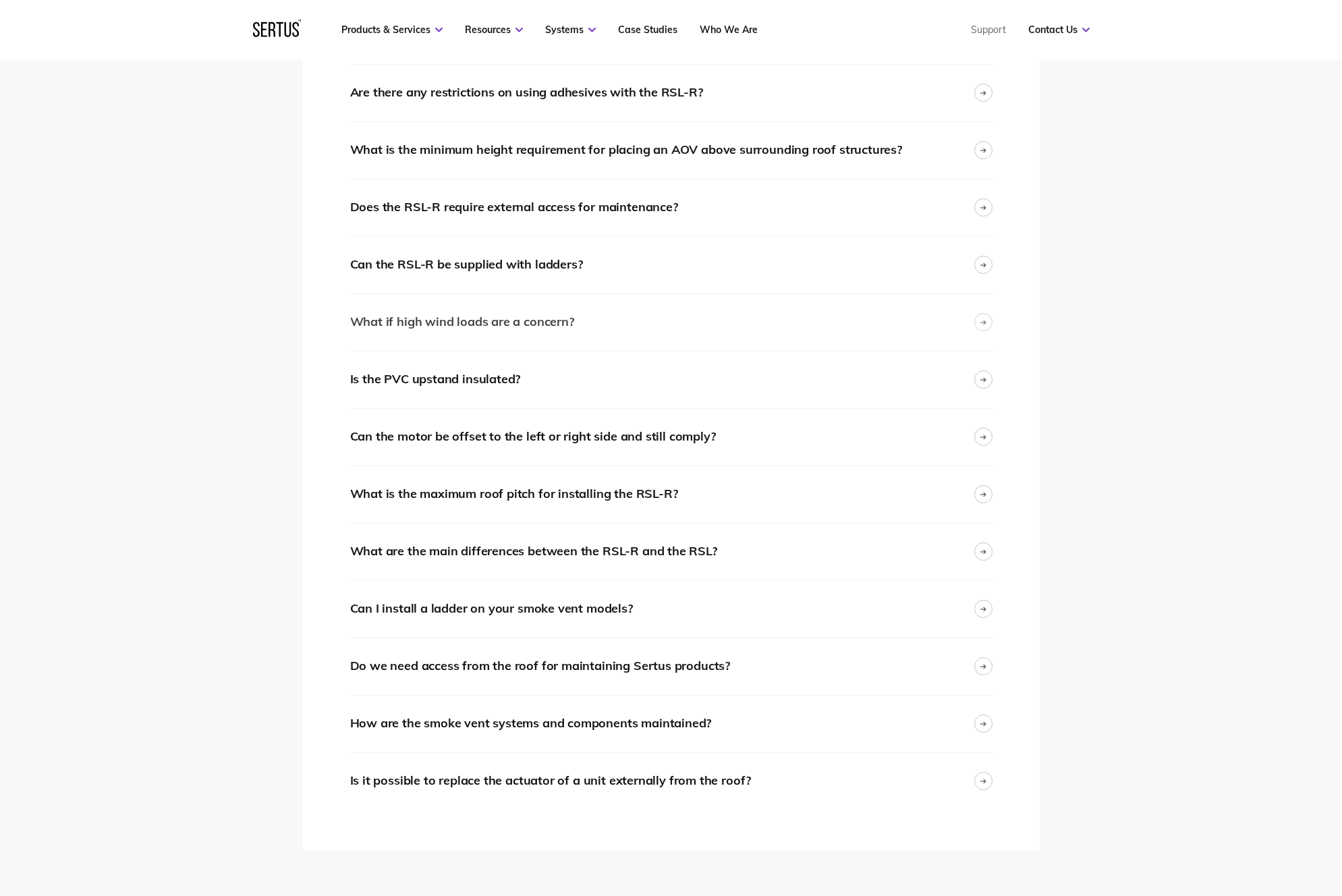
click at [851, 313] on div "What if high wind loads are a concern?" at bounding box center [671, 323] width 642 height 56
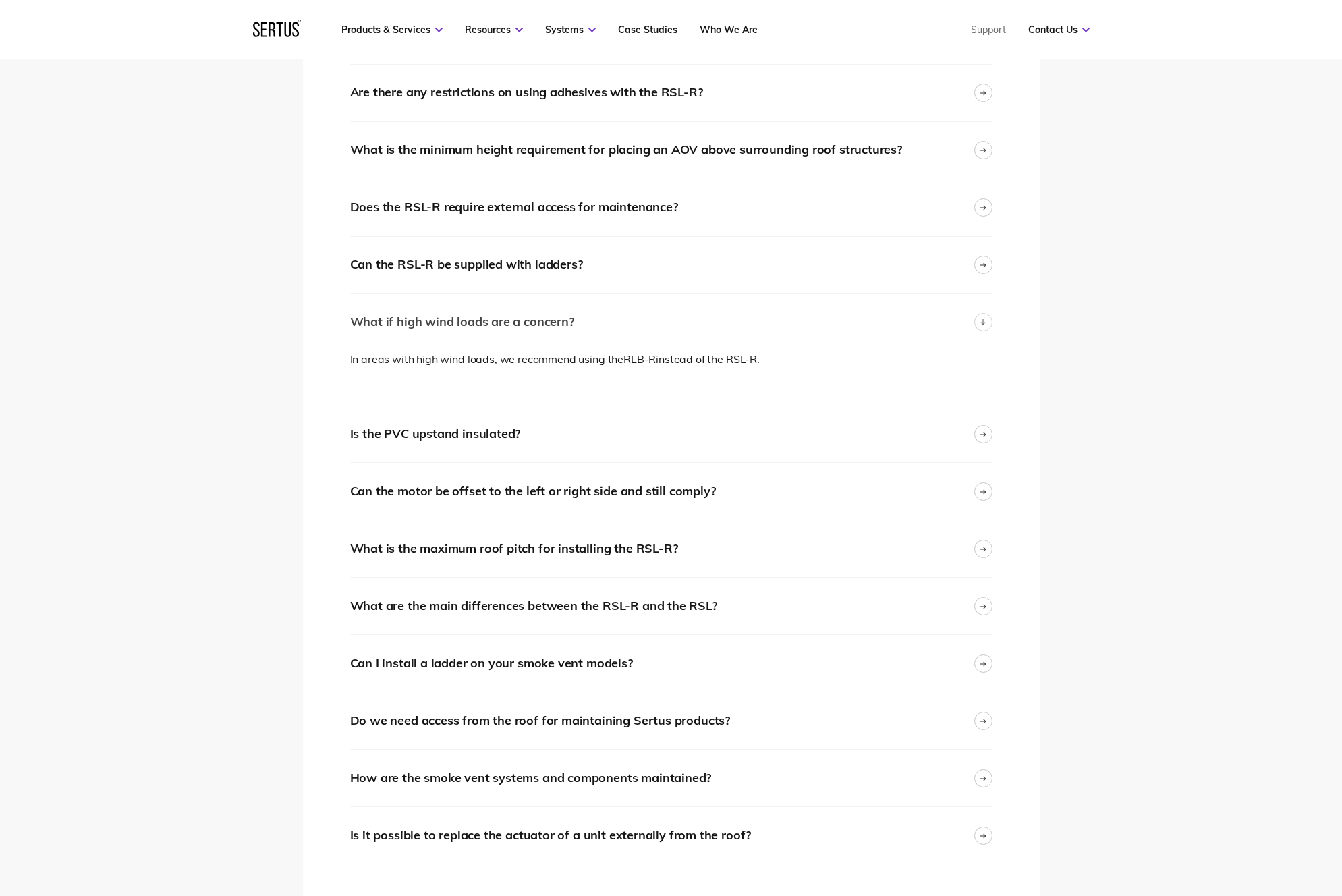
click at [851, 313] on div "What if high wind loads are a concern?" at bounding box center [671, 323] width 642 height 56
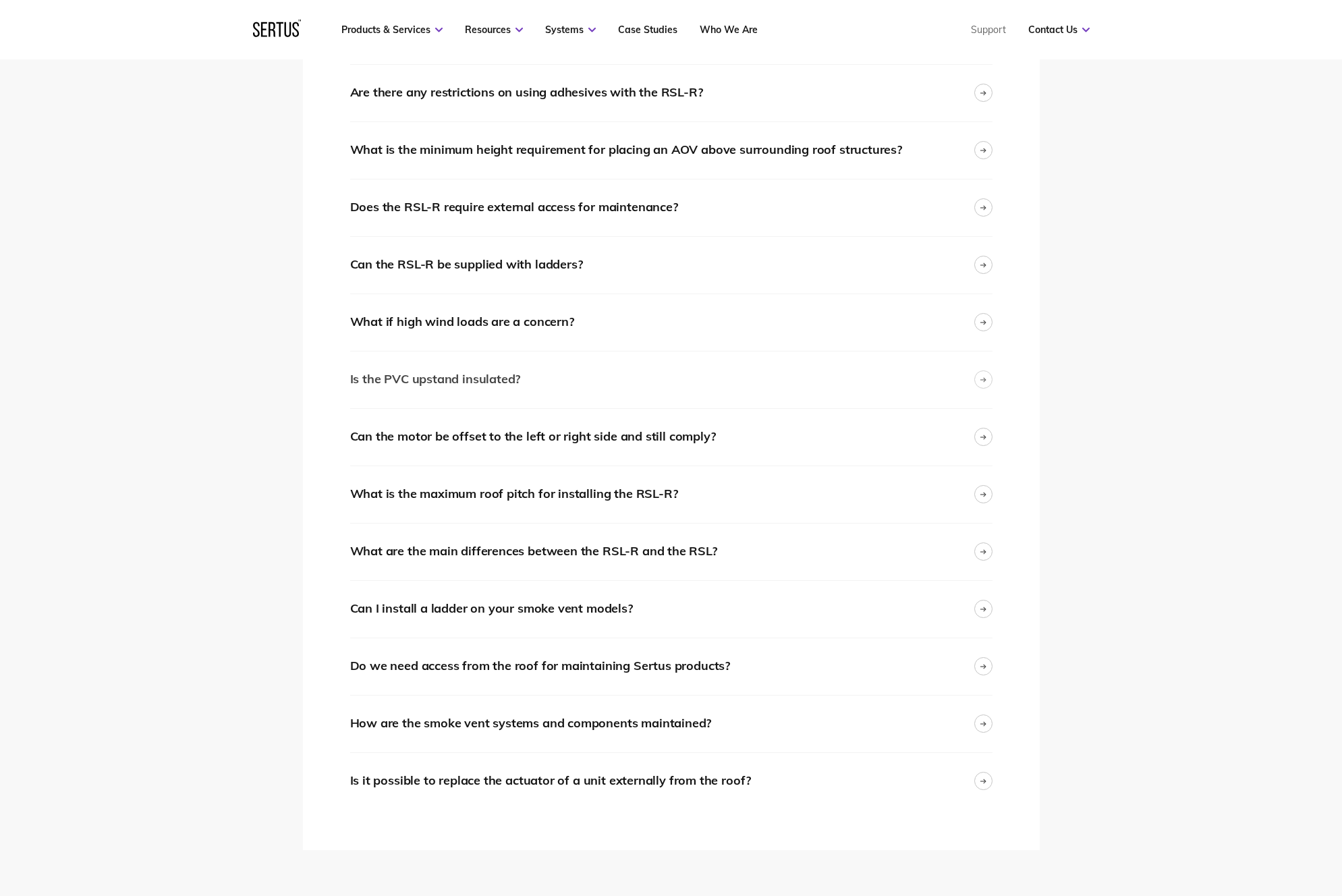
click at [837, 361] on div "Is the PVC upstand insulated?" at bounding box center [671, 380] width 642 height 56
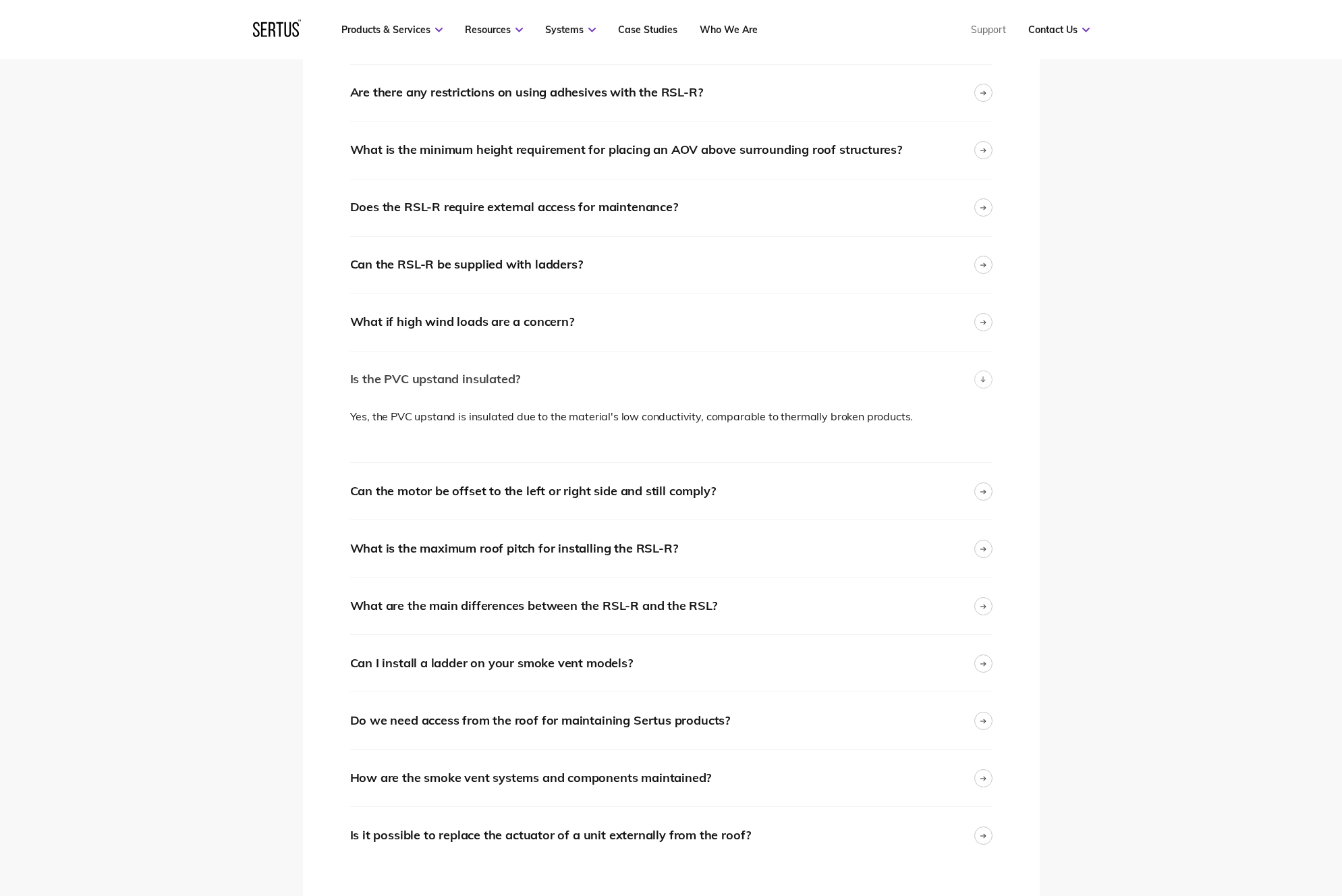
click at [836, 361] on div "Is the PVC upstand insulated?" at bounding box center [671, 380] width 642 height 56
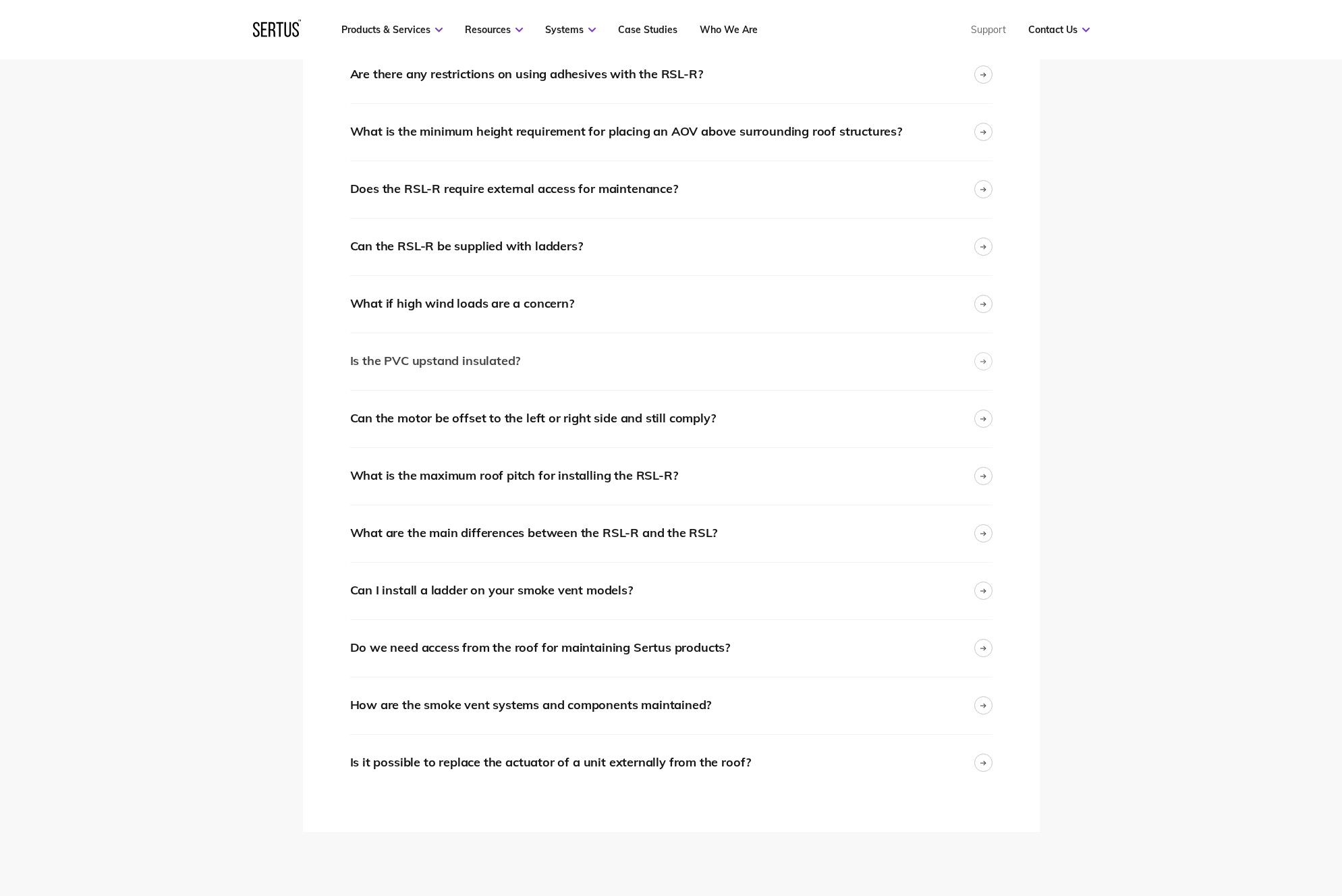
scroll to position [2696, 0]
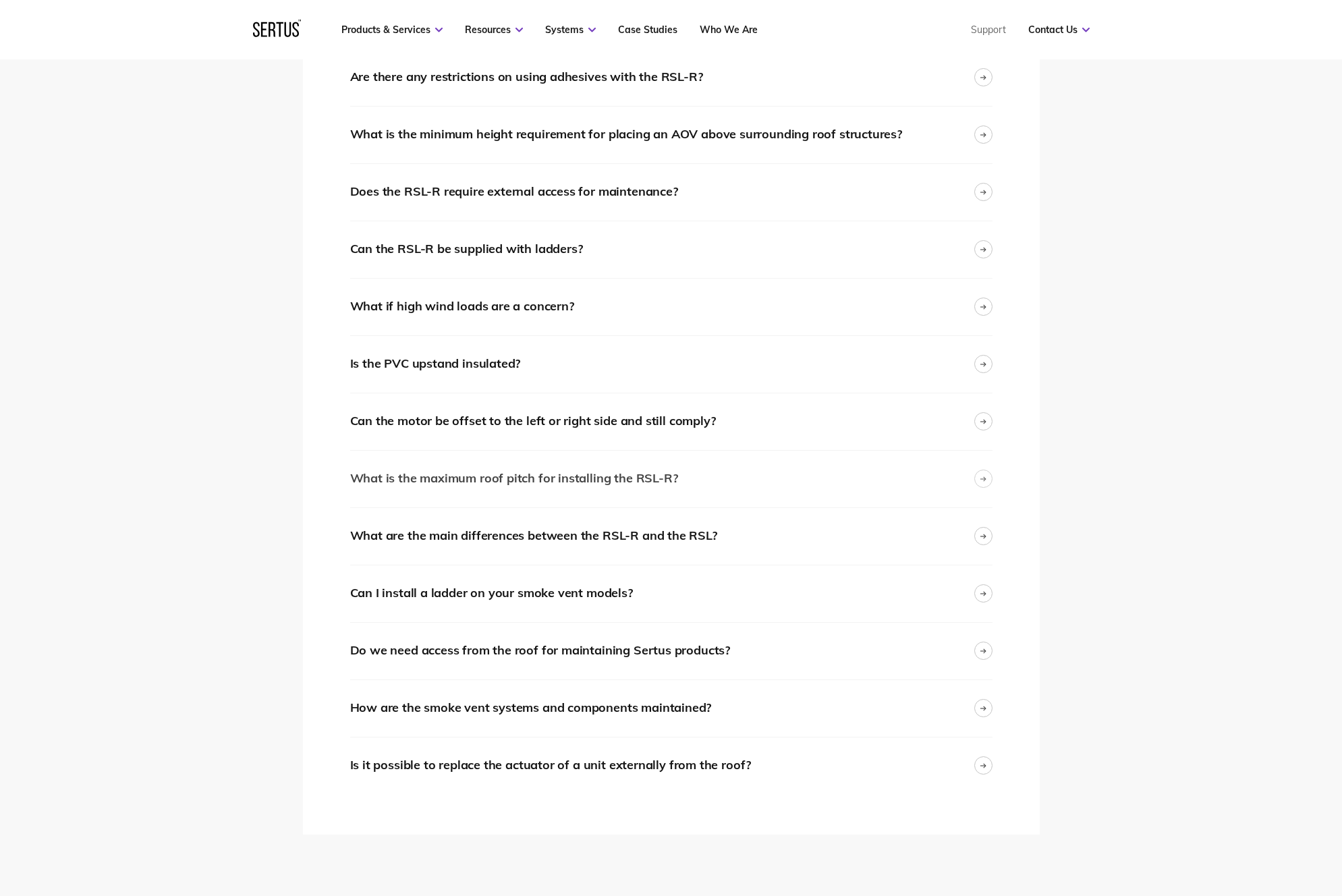
click at [759, 467] on div "What is the maximum roof pitch for installing the RSL-R?" at bounding box center [671, 479] width 642 height 56
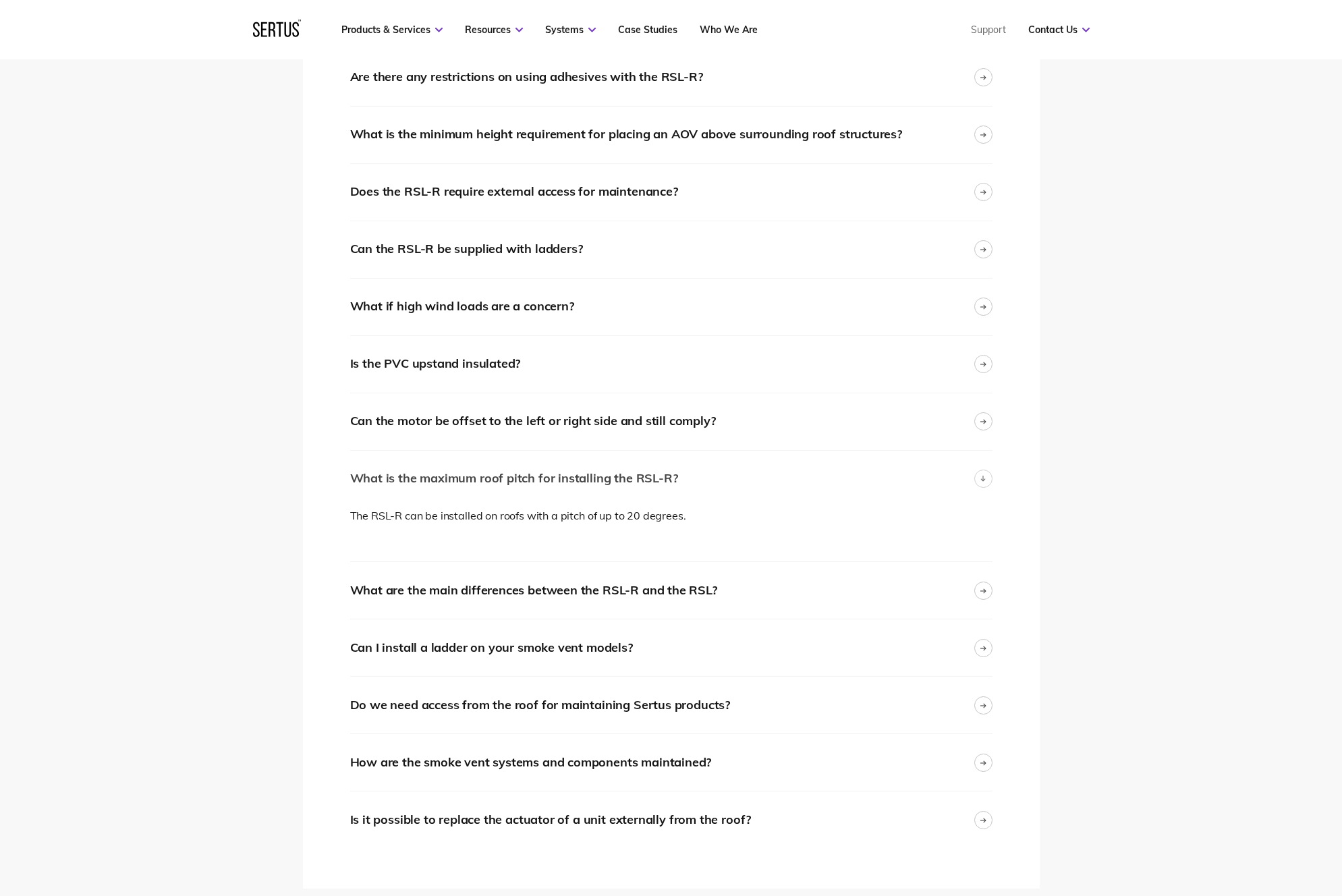
click at [759, 467] on div "What is the maximum roof pitch for installing the RSL-R?" at bounding box center [671, 479] width 642 height 56
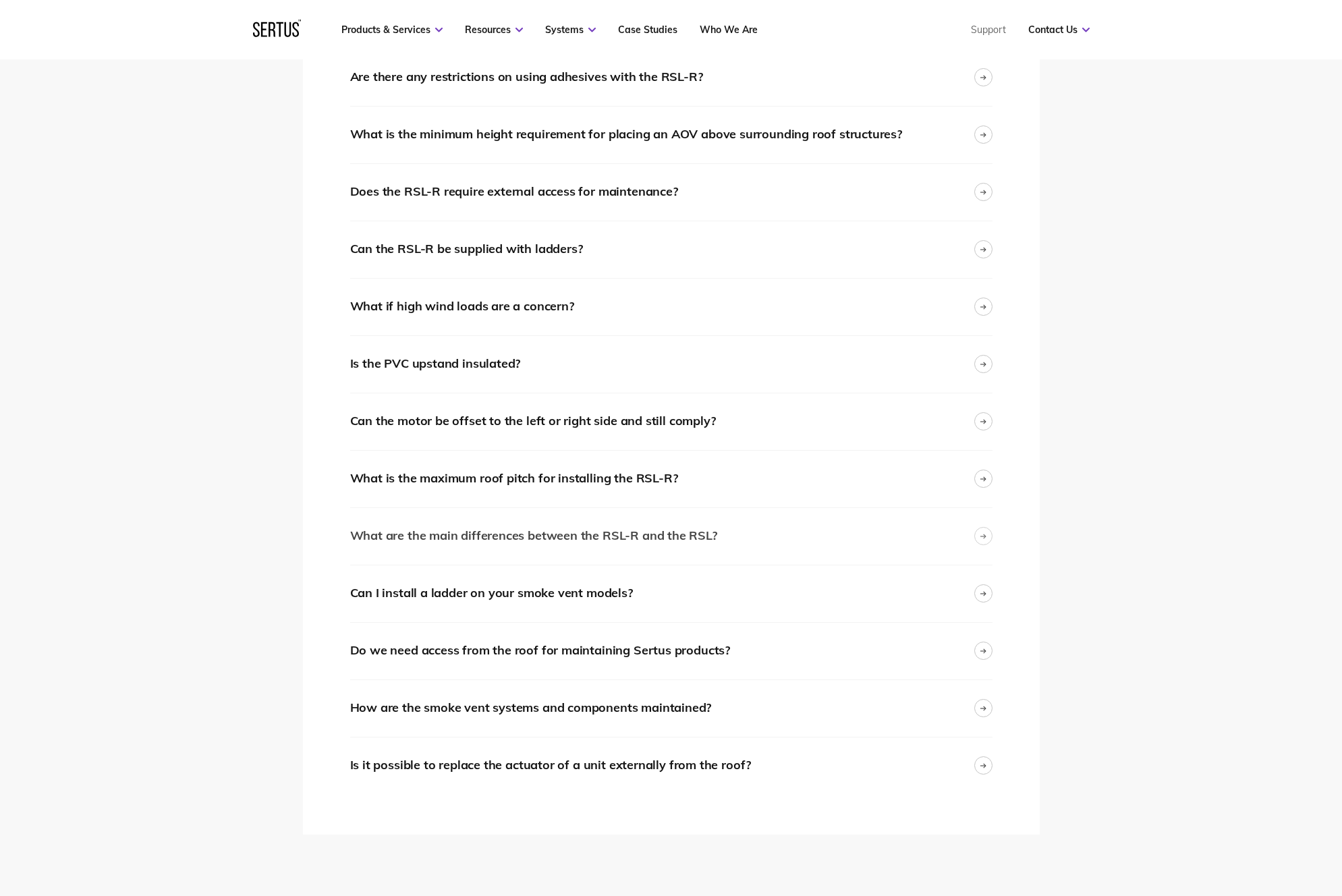
click at [755, 513] on div "What are the main differences between the RSL-R and the RSL?" at bounding box center [671, 536] width 642 height 56
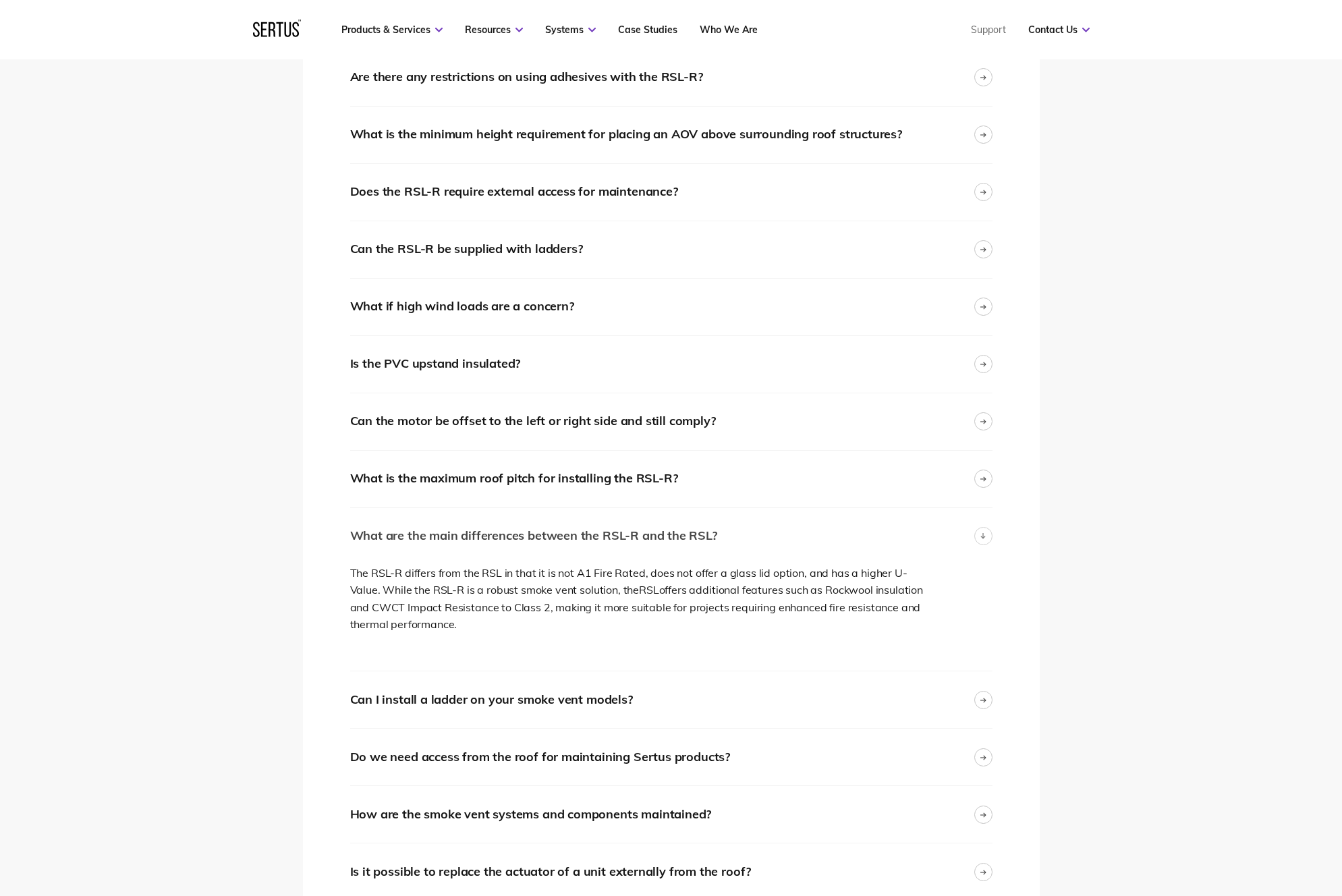
click at [755, 513] on div "What are the main differences between the RSL-R and the RSL?" at bounding box center [671, 536] width 642 height 56
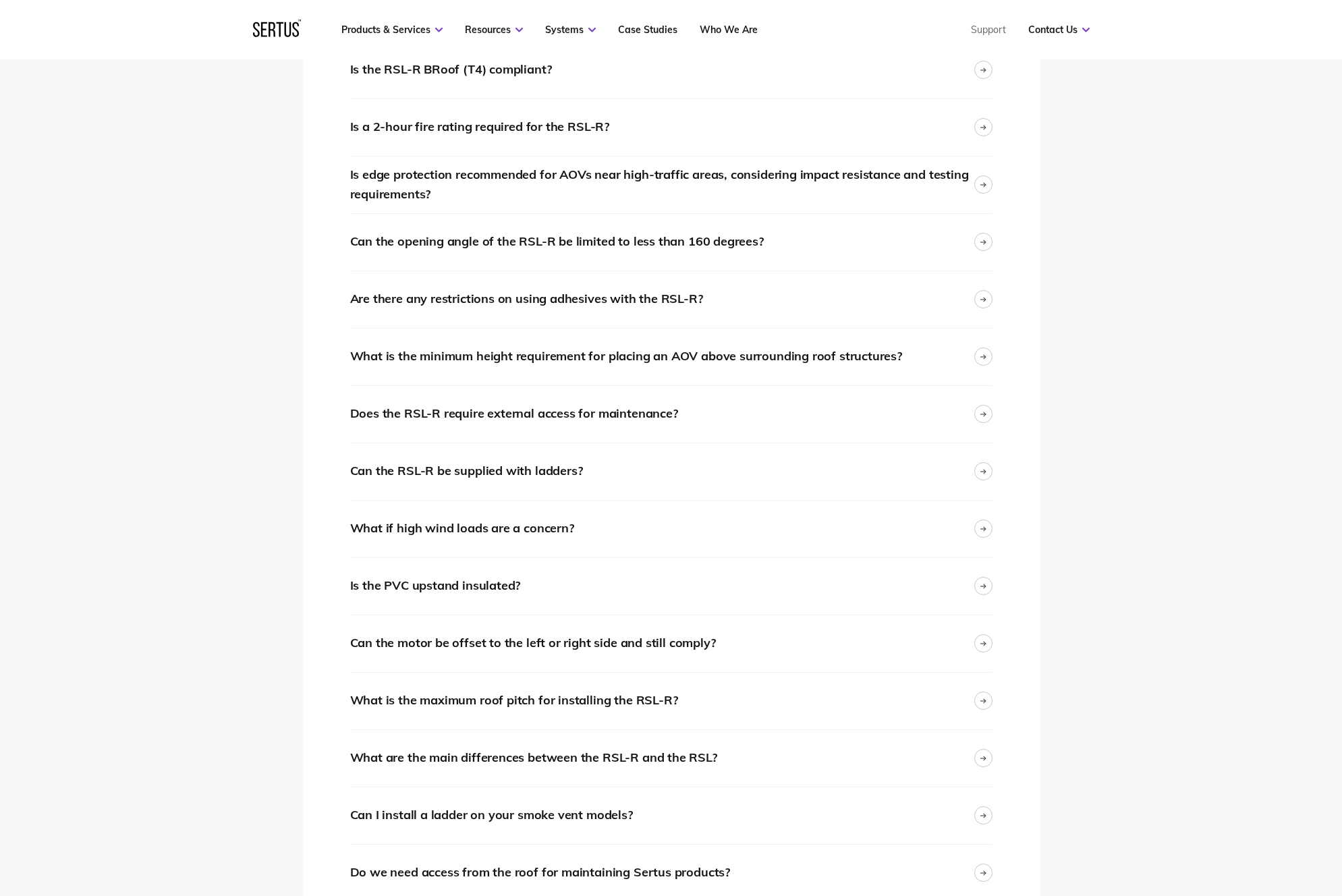
scroll to position [2490, 0]
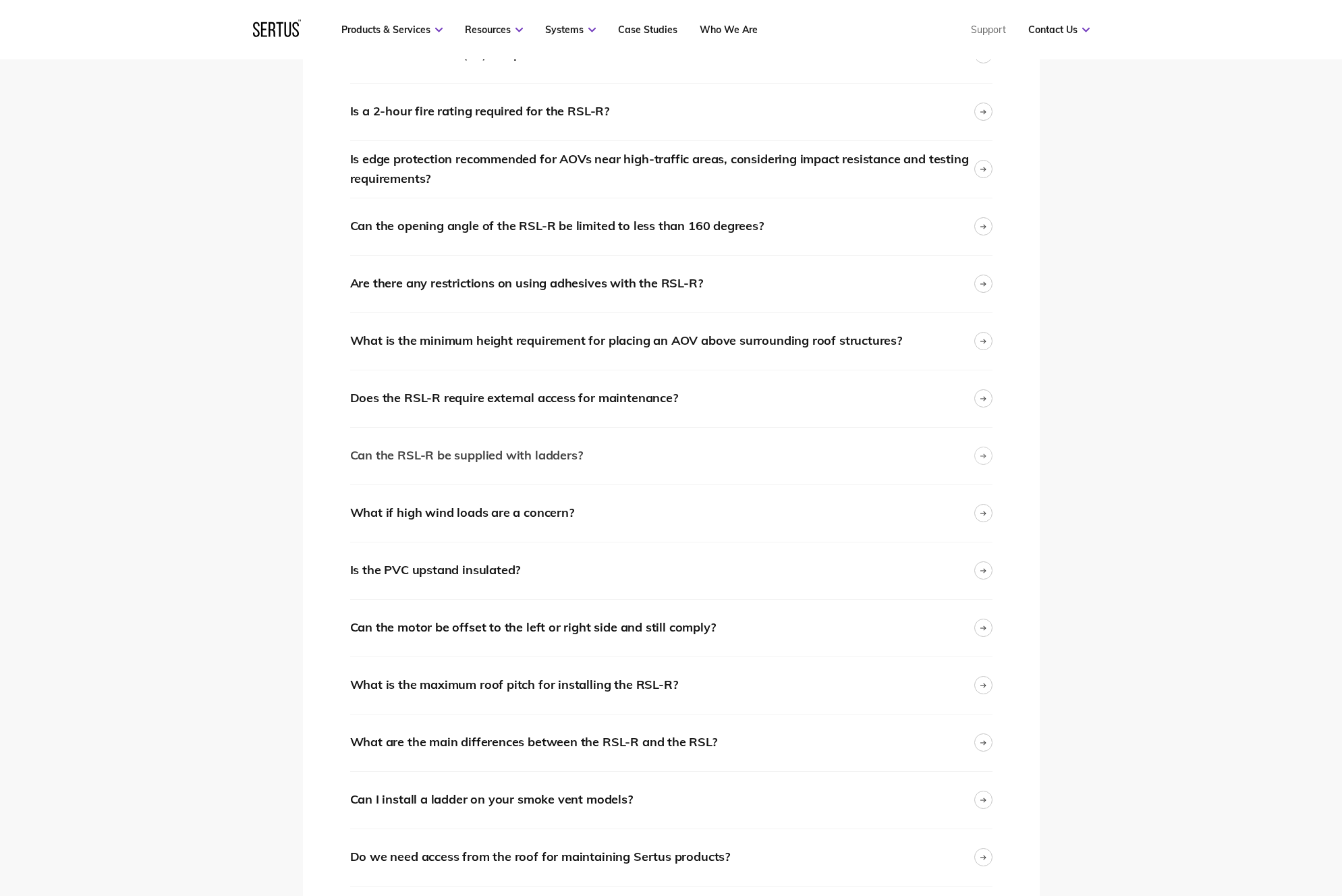
click at [707, 445] on div "Can the RSL-R be supplied with ladders?" at bounding box center [671, 456] width 642 height 56
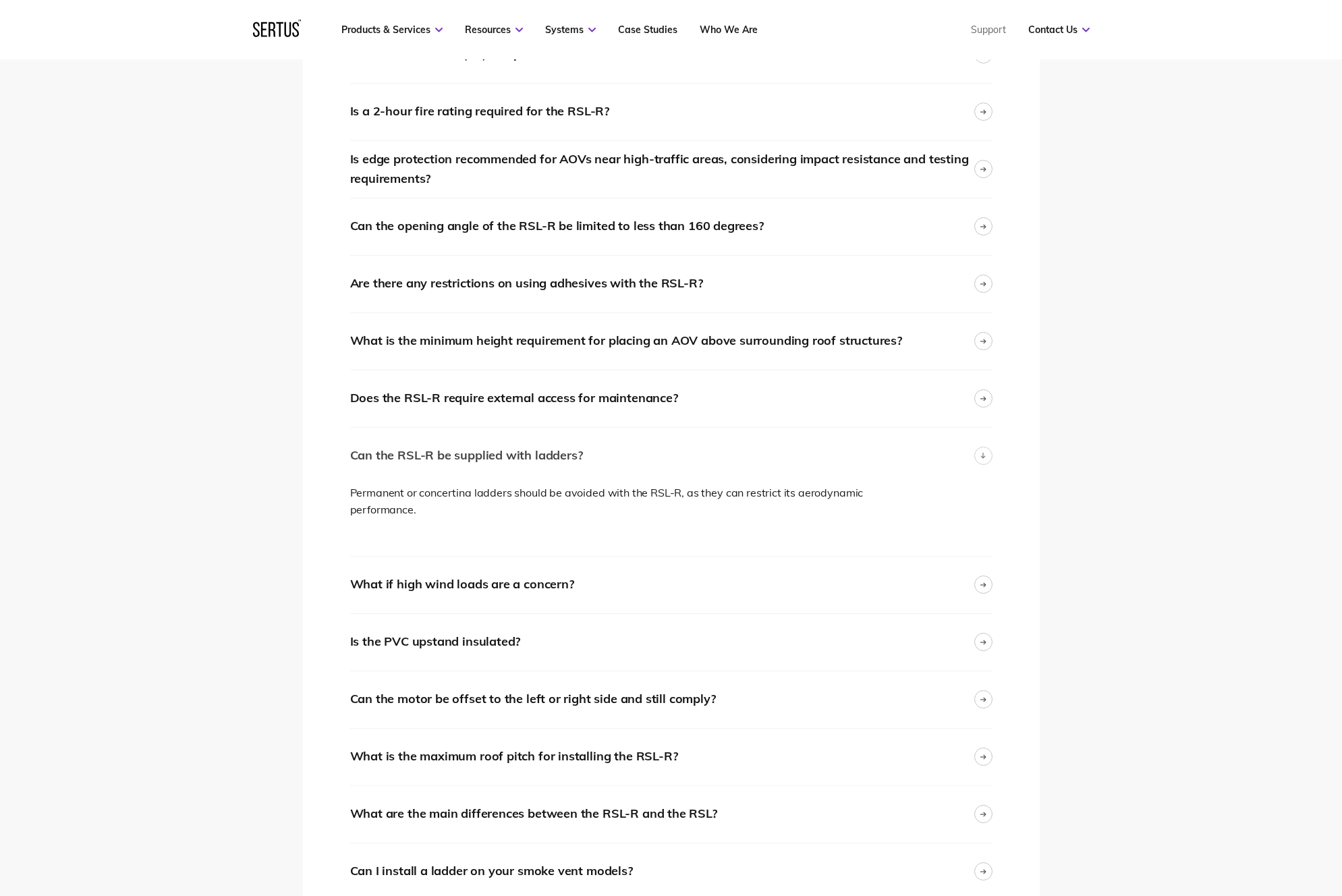
click at [718, 440] on div "Can the RSL-R be supplied with ladders?" at bounding box center [671, 456] width 642 height 56
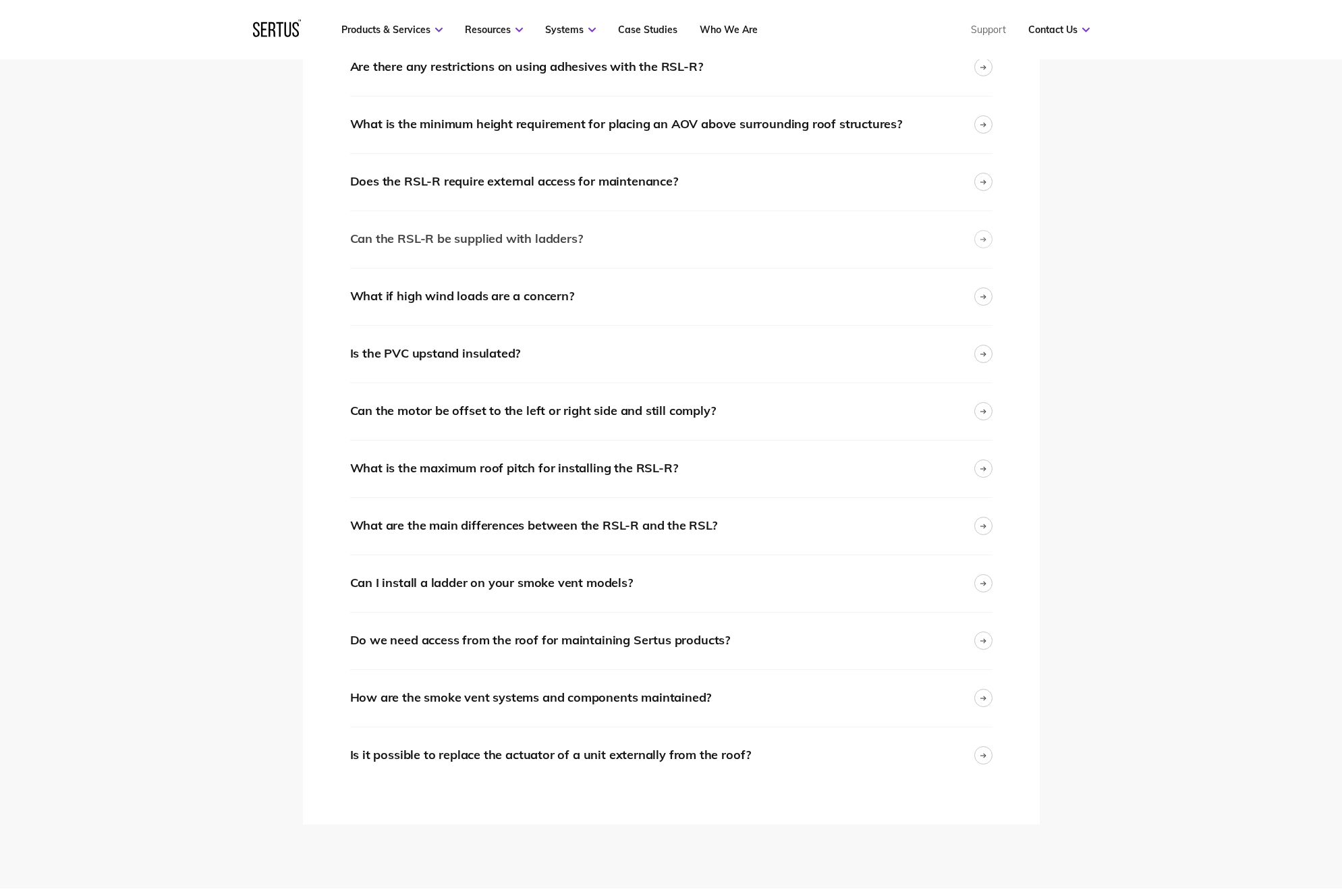
scroll to position [2707, 0]
click at [671, 577] on div "Can I install a ladder on your smoke vent models?" at bounding box center [671, 583] width 642 height 56
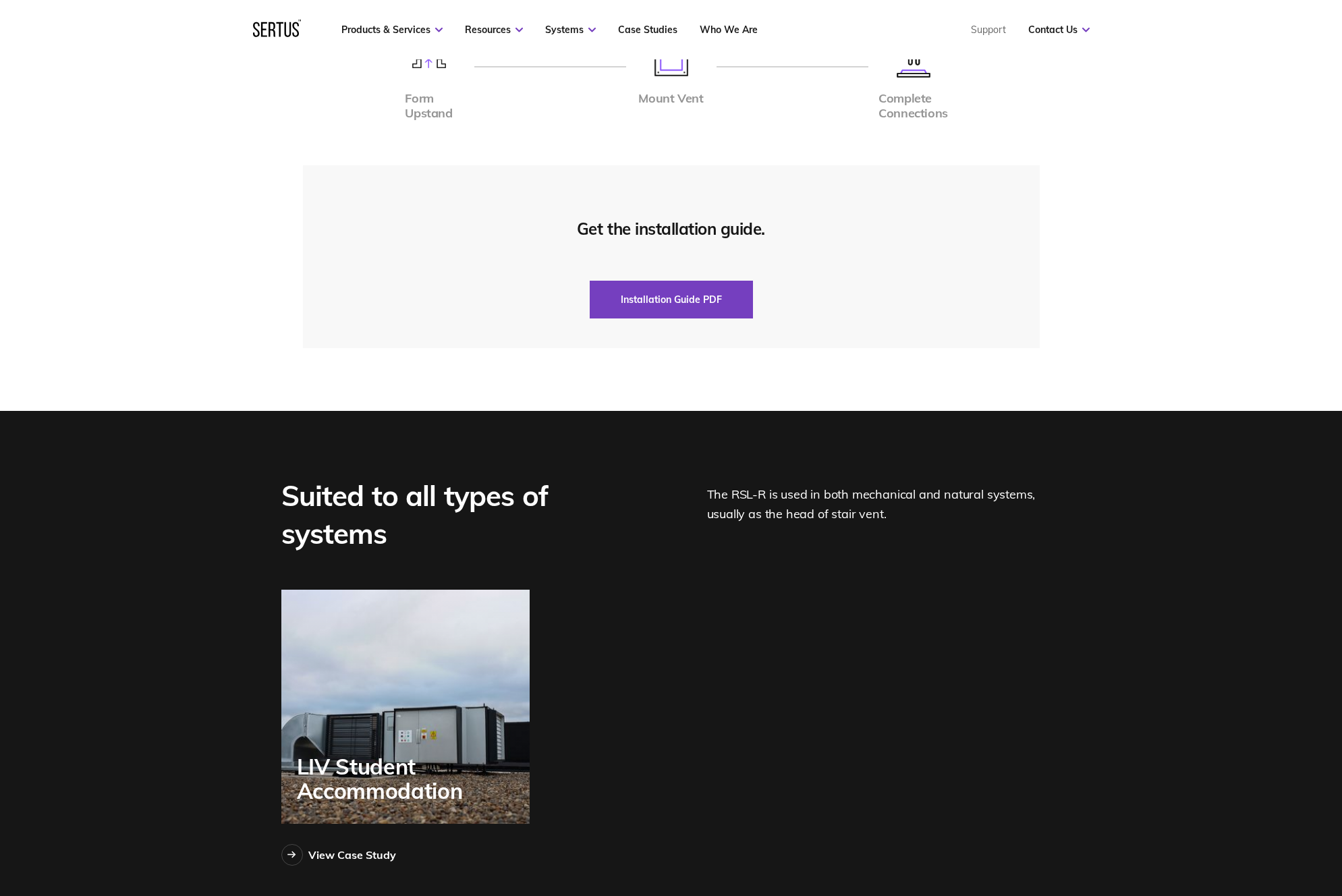
scroll to position [4041, 0]
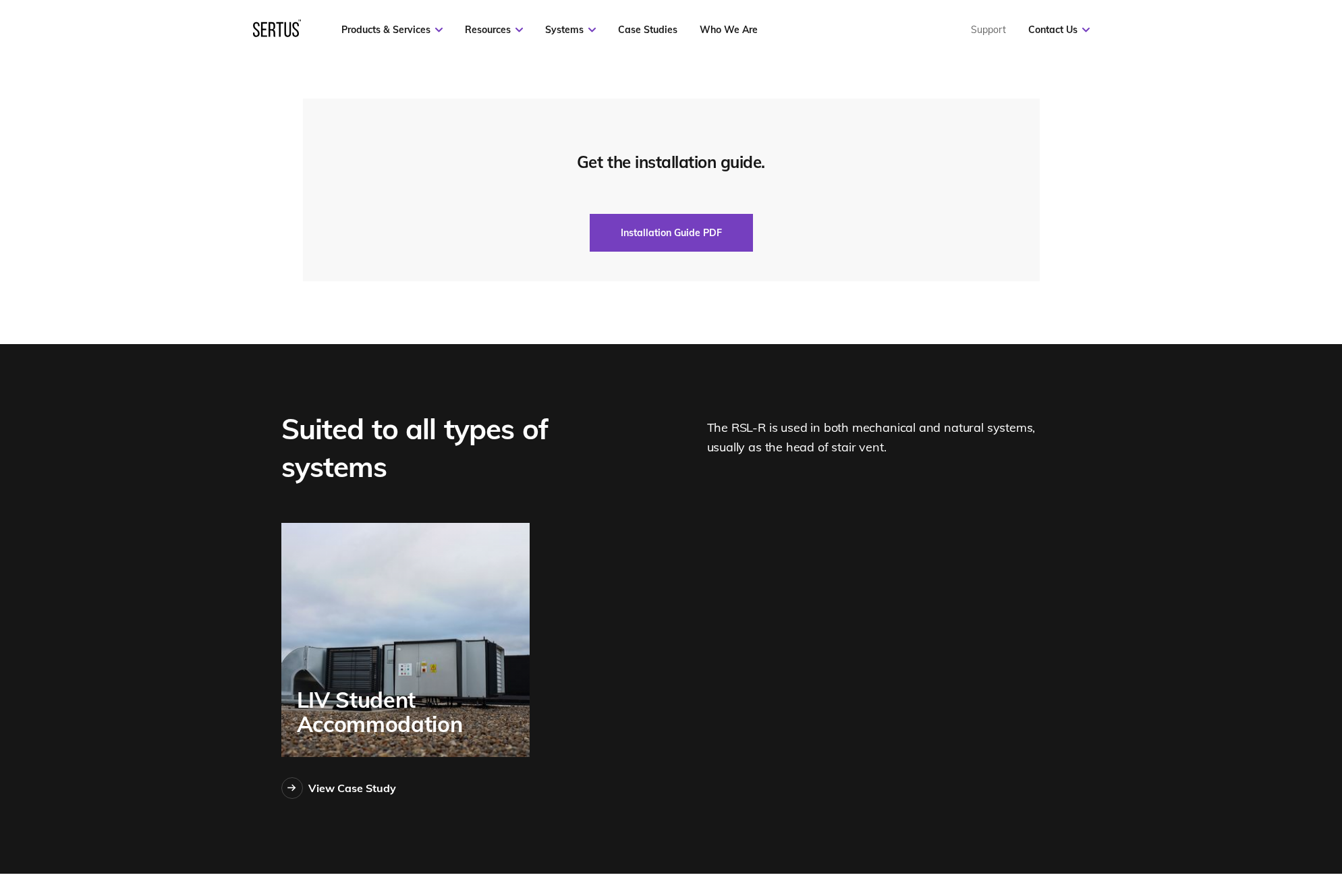
click at [310, 410] on div "Suited to all types of systems" at bounding box center [464, 448] width 364 height 75
drag, startPoint x: 284, startPoint y: 412, endPoint x: 303, endPoint y: 416, distance: 19.4
click at [303, 416] on div "Suited to all types of systems" at bounding box center [464, 448] width 364 height 75
click at [393, 455] on div "Suited to all types of systems" at bounding box center [464, 448] width 364 height 75
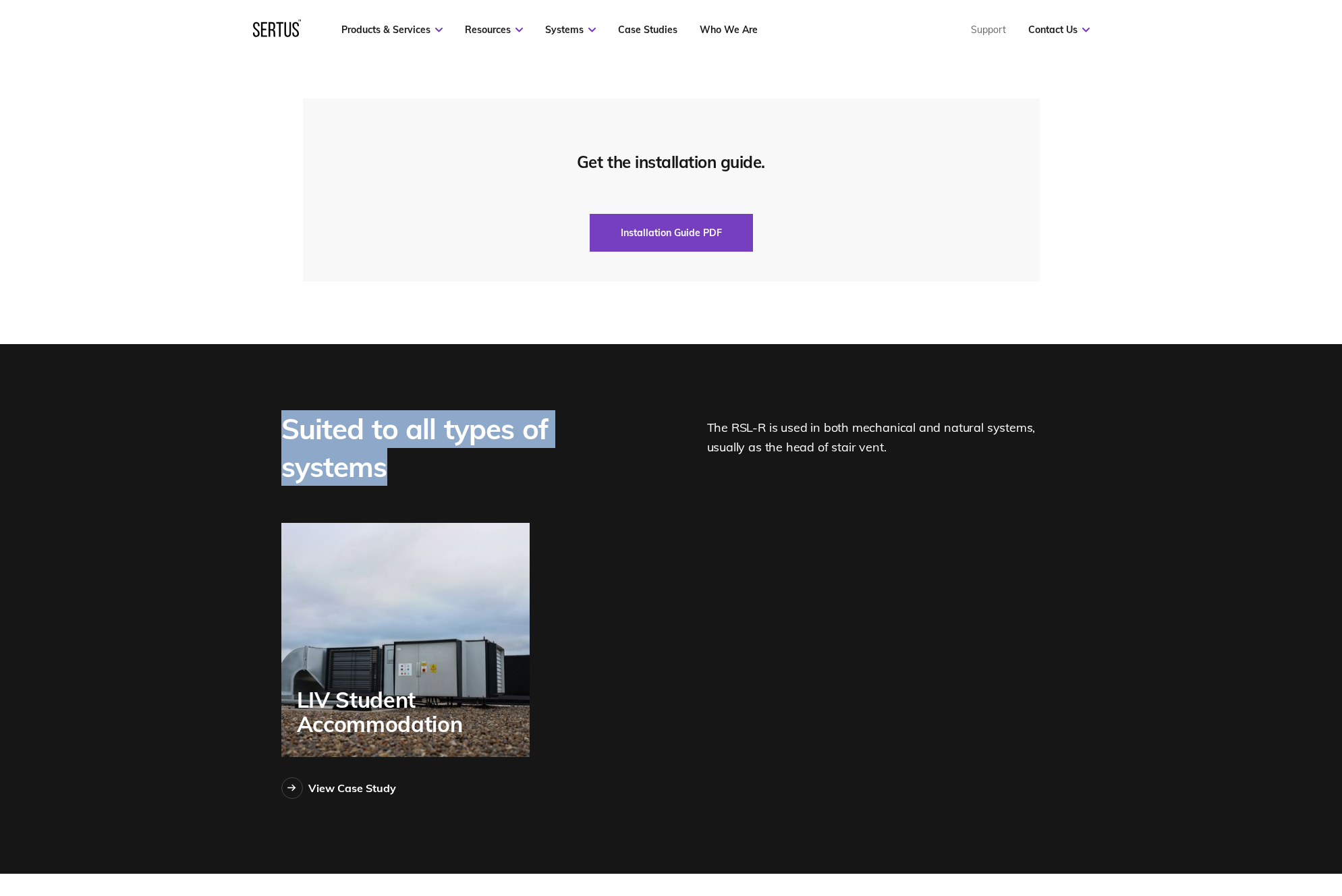
drag, startPoint x: 383, startPoint y: 453, endPoint x: 273, endPoint y: 410, distance: 118.1
click at [273, 410] on div "Suited to all types of systems The RSL-R is used in both mechanical and natural…" at bounding box center [671, 605] width 833 height 389
copy div "Suited to all types of systems"
click at [770, 418] on div "The RSL-R is used in both mechanical and natural systems, usually as the head o…" at bounding box center [884, 448] width 354 height 75
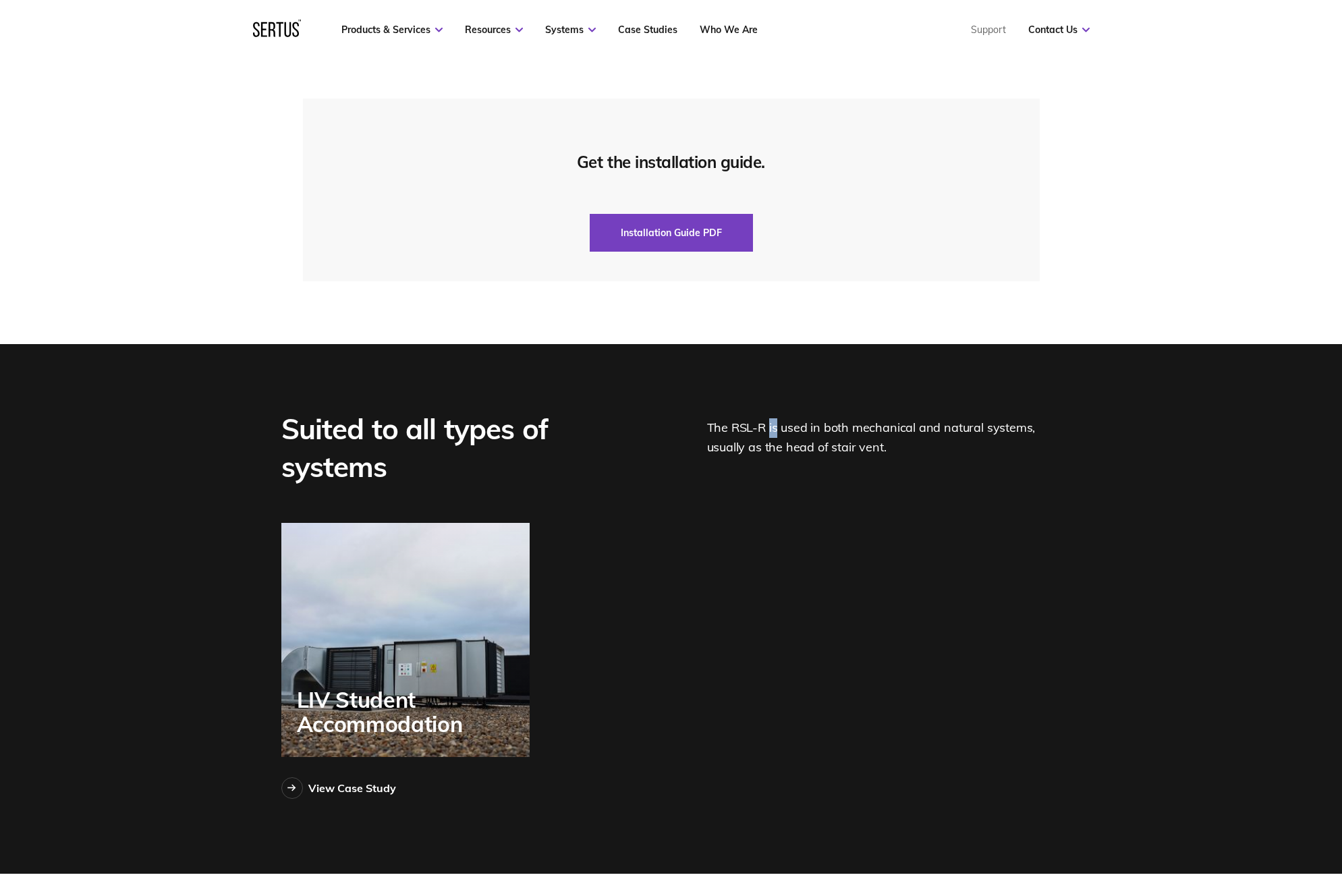
click at [770, 418] on div "The RSL-R is used in both mechanical and natural systems, usually as the head o…" at bounding box center [884, 448] width 354 height 75
copy div "The RSL-R is used in both mechanical and natural systems, usually as the head o…"
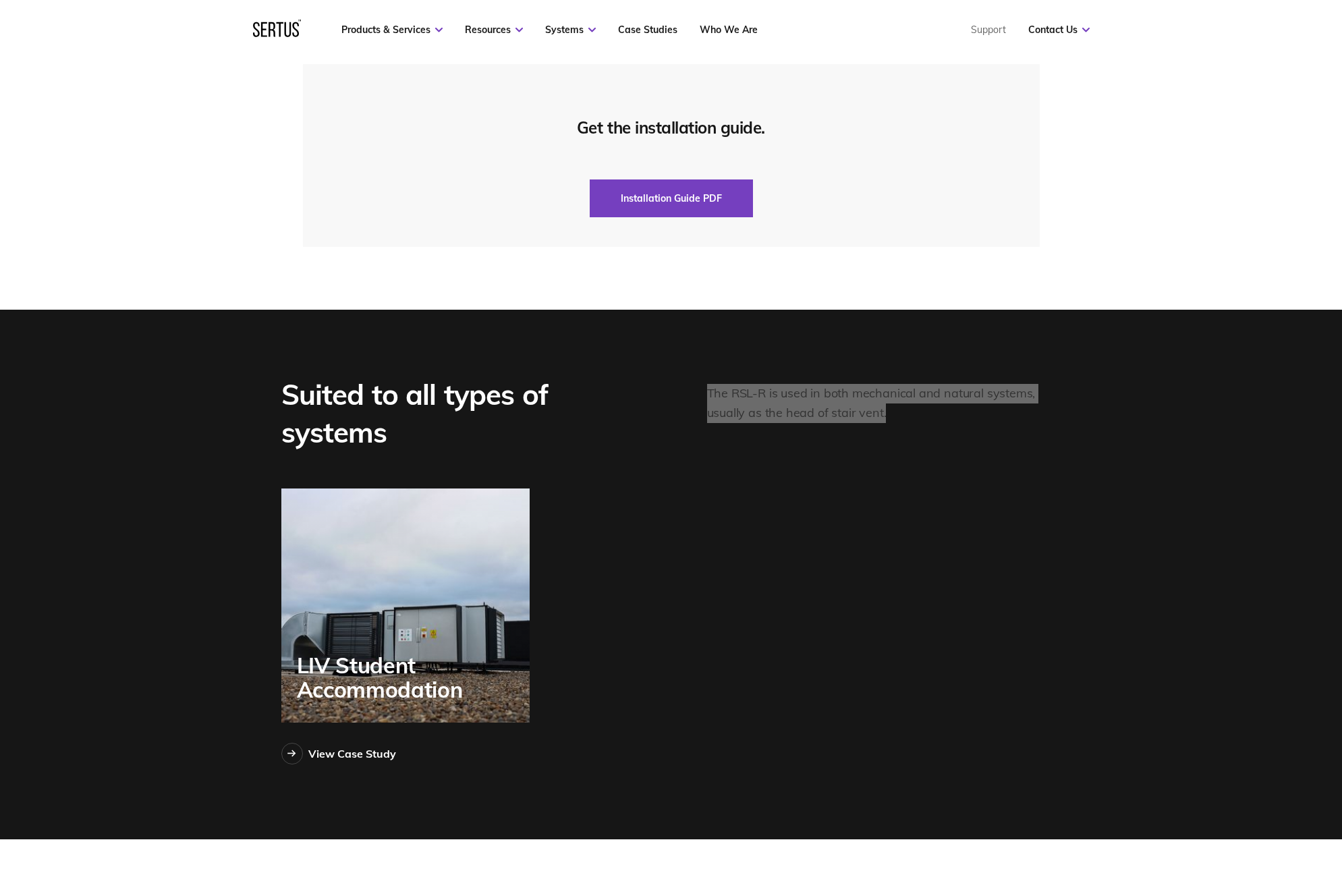
scroll to position [4052, 0]
